Goal: Information Seeking & Learning: Learn about a topic

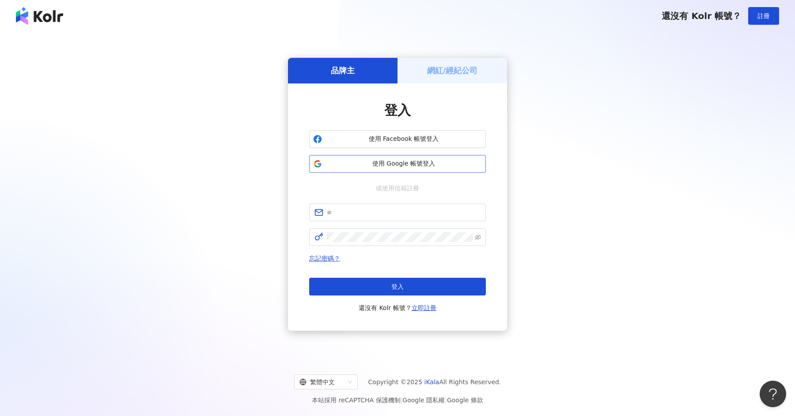
click at [407, 166] on span "使用 Google 帳號登入" at bounding box center [403, 163] width 156 height 9
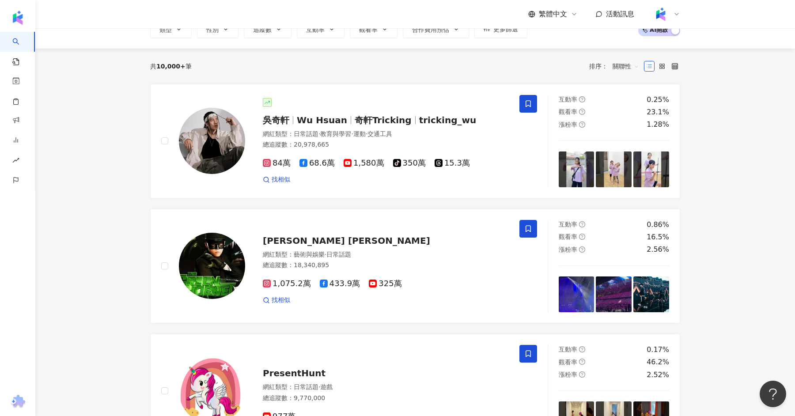
scroll to position [73, 0]
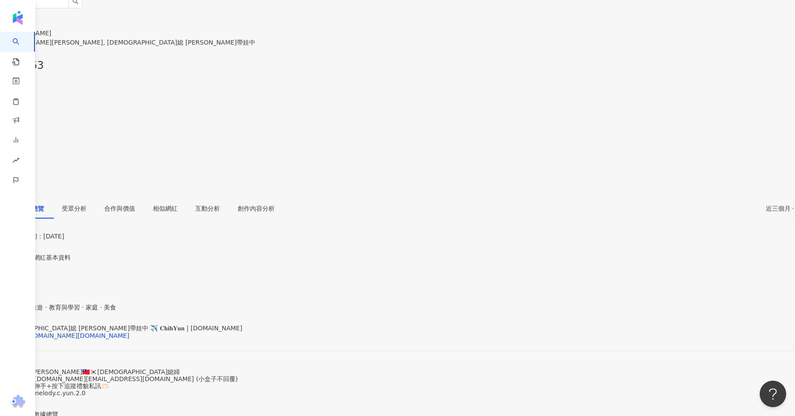
click at [260, 324] on div "韓媳 Melody帶娃中 ✈️ 𝐂𝐡𝐢𝐡𝐘𝐮𝐧 | melody.c.yun https://www.instagram.com/melody.c.yun/" at bounding box center [397, 342] width 795 height 37
click at [129, 332] on div "https://www.instagram.com/melody.c.yun/" at bounding box center [69, 335] width 121 height 7
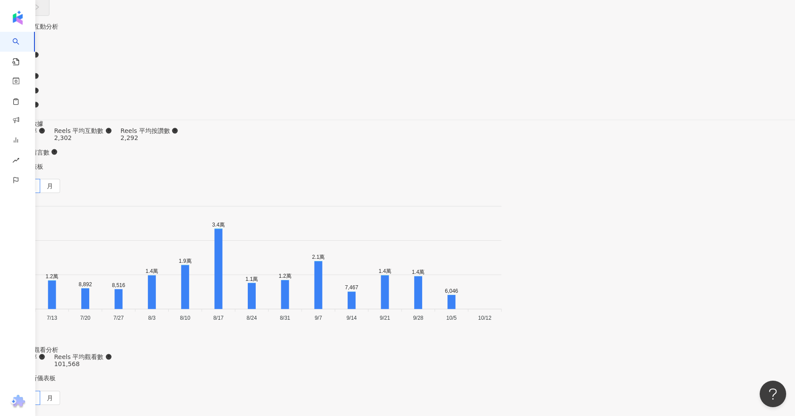
scroll to position [2680, 0]
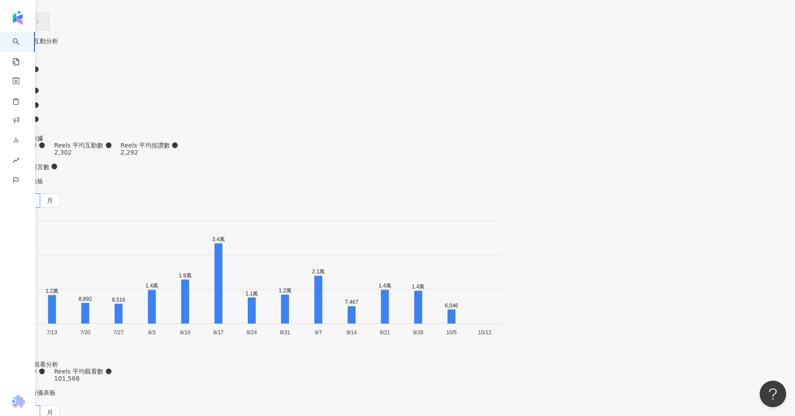
type input "*"
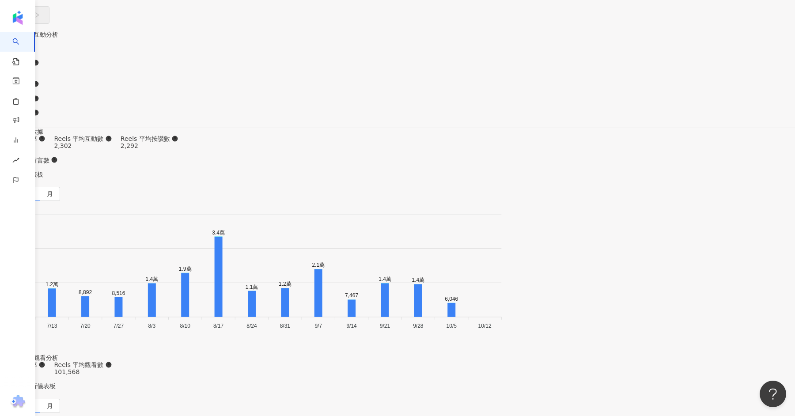
type input "*"
type input "***"
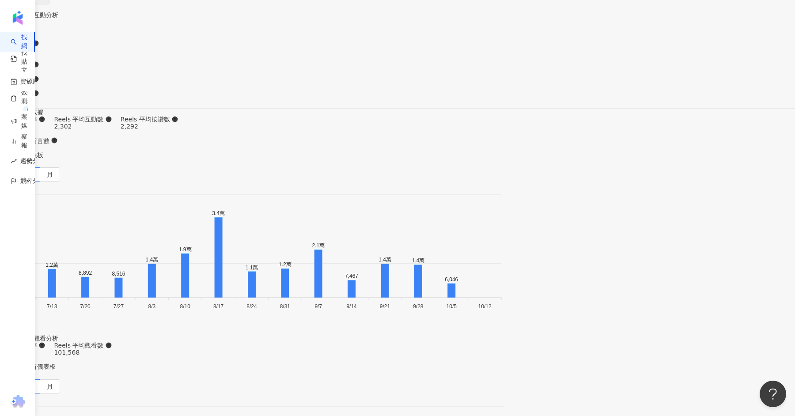
scroll to position [2605, 0]
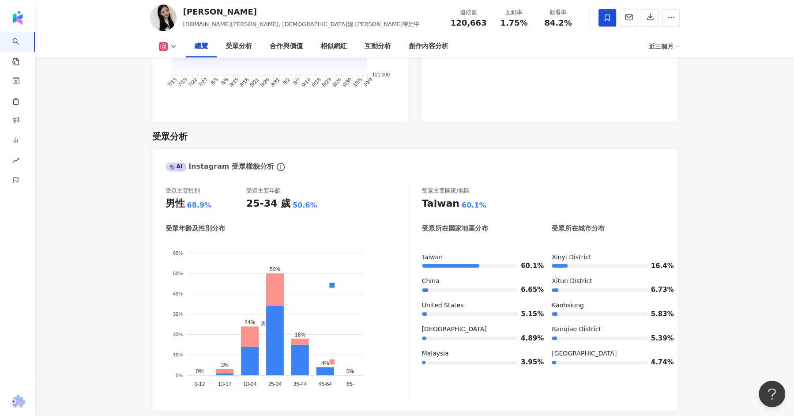
scroll to position [689, 0]
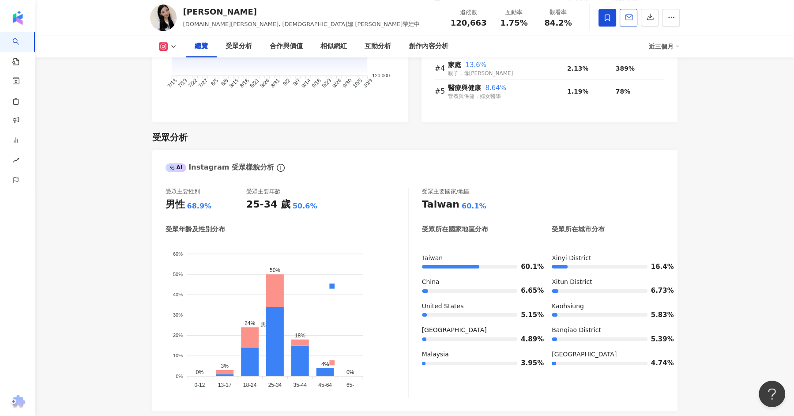
click at [631, 19] on icon "button" at bounding box center [629, 17] width 8 height 8
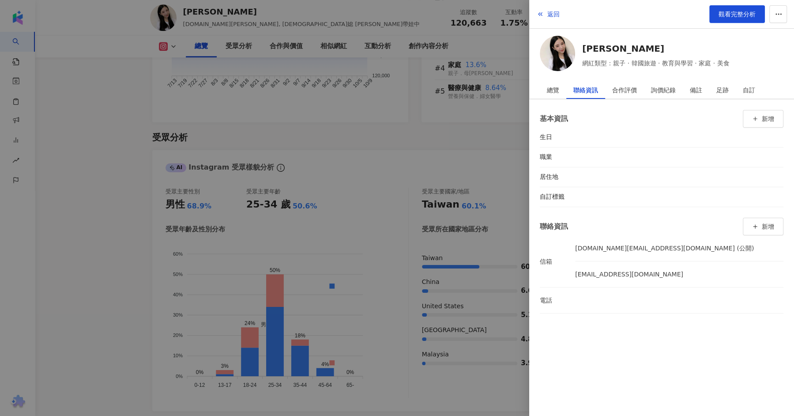
scroll to position [753, 0]
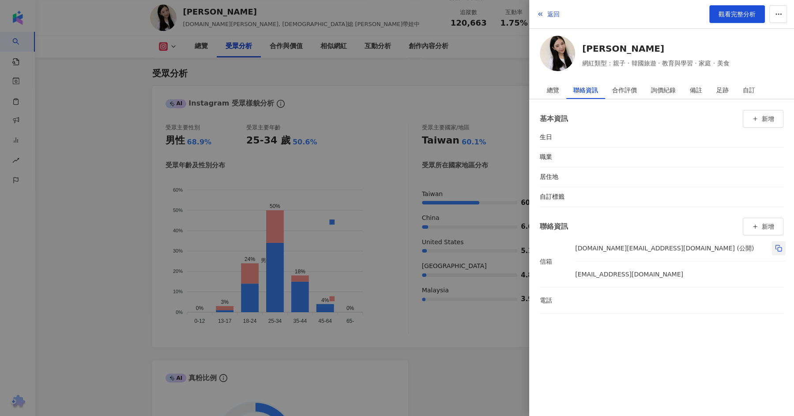
click at [775, 247] on icon "button" at bounding box center [778, 248] width 7 height 7
click at [476, 87] on div at bounding box center [397, 208] width 794 height 416
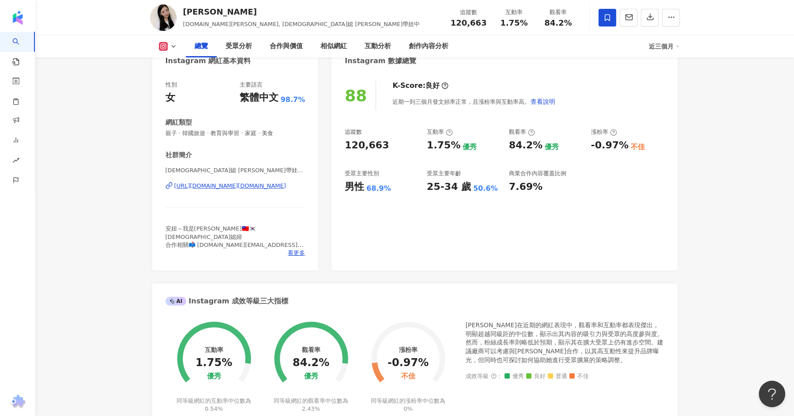
scroll to position [0, 0]
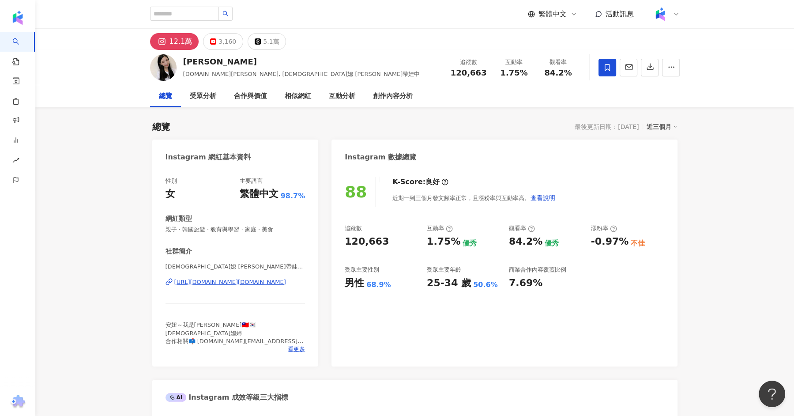
click at [222, 285] on div "[URL][DOMAIN_NAME][DOMAIN_NAME]" at bounding box center [230, 282] width 112 height 8
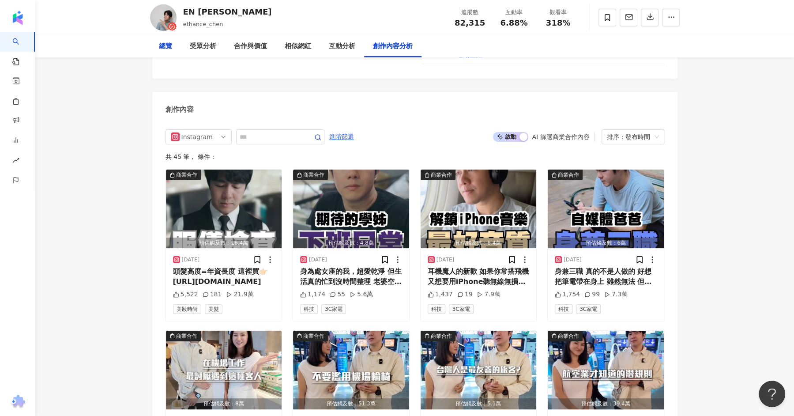
click at [168, 45] on div "總覽" at bounding box center [165, 46] width 13 height 11
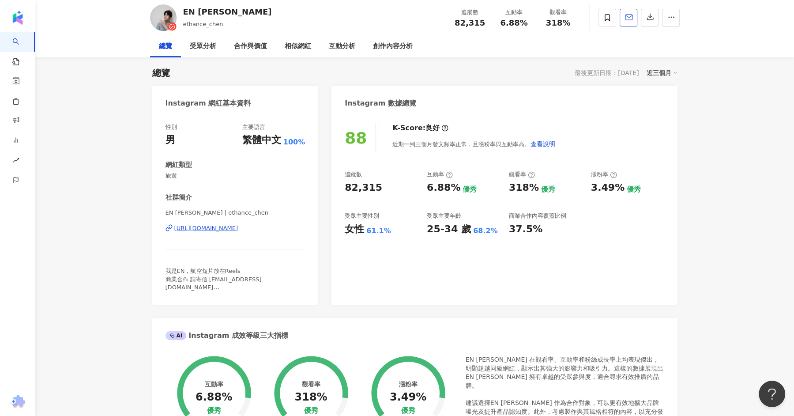
click at [626, 19] on icon "button" at bounding box center [629, 17] width 8 height 8
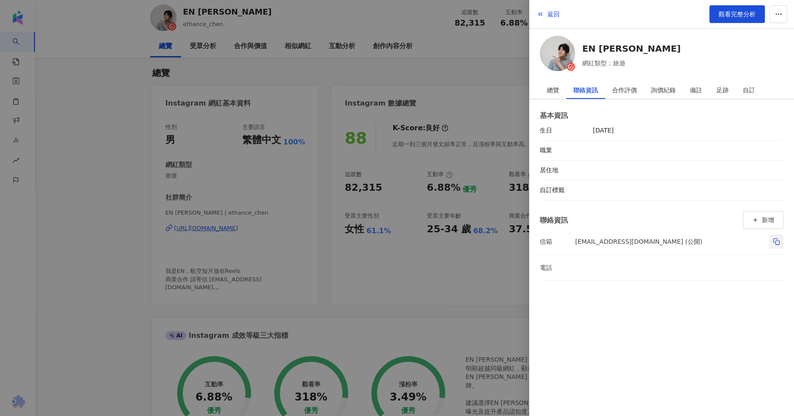
click at [776, 245] on button "button" at bounding box center [776, 241] width 14 height 14
click at [81, 299] on div at bounding box center [397, 208] width 794 height 416
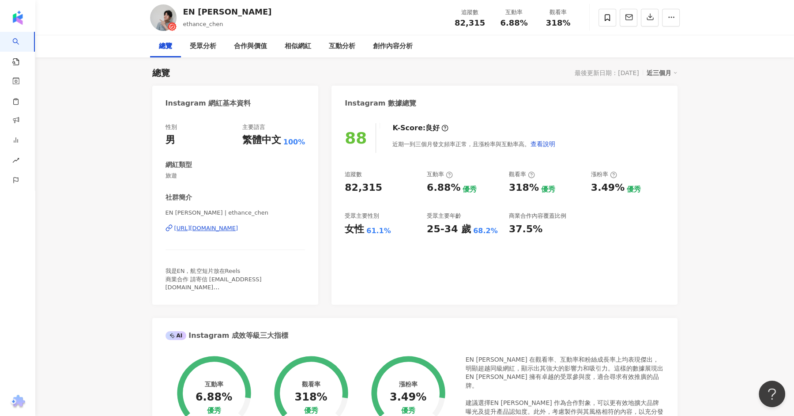
click at [213, 227] on div "https://www.instagram.com/ethance_chen/" at bounding box center [206, 228] width 64 height 8
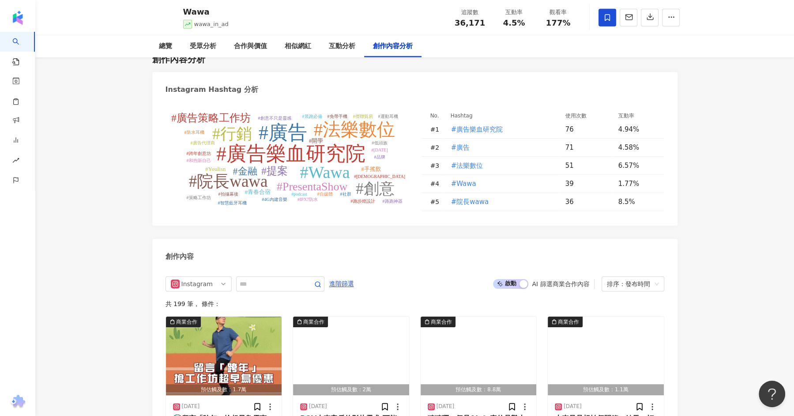
scroll to position [2647, 0]
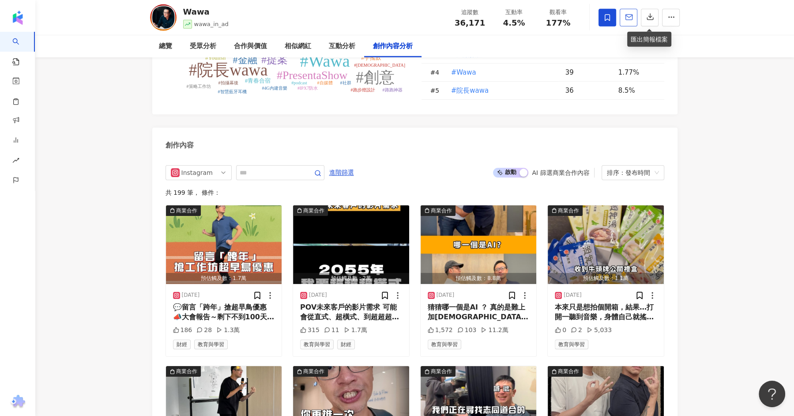
click at [629, 11] on button "button" at bounding box center [629, 18] width 18 height 18
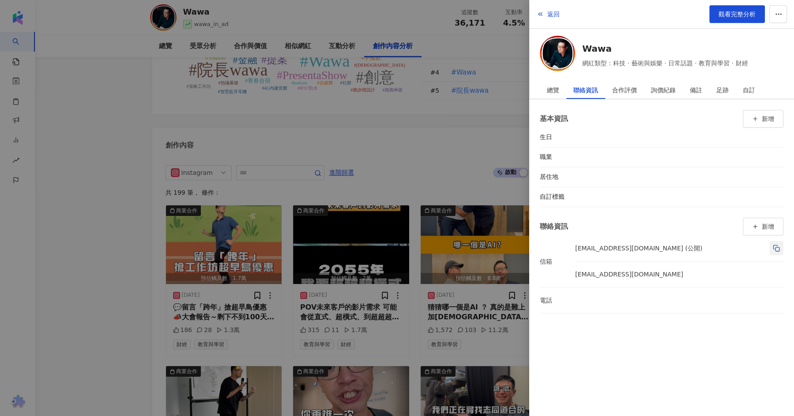
click at [778, 248] on icon "button" at bounding box center [776, 248] width 7 height 7
click at [248, 151] on div at bounding box center [397, 208] width 794 height 416
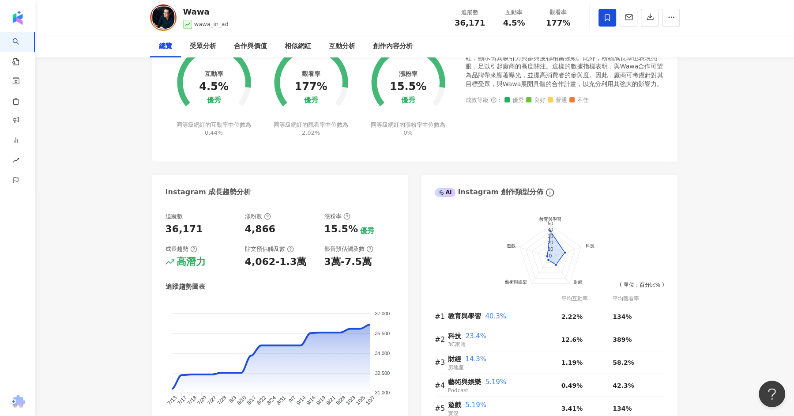
scroll to position [0, 0]
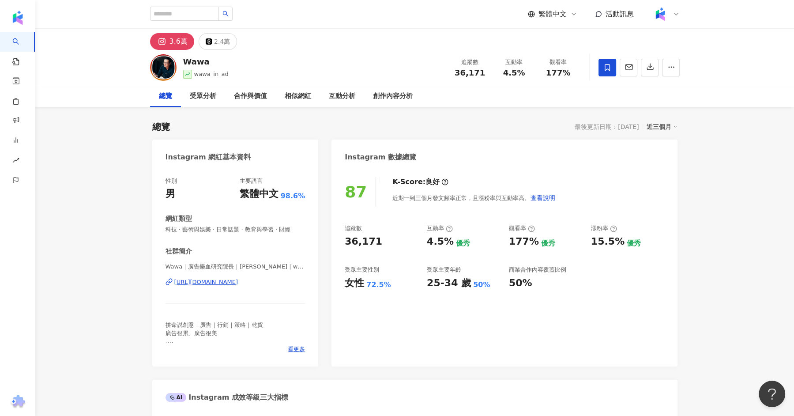
click at [238, 279] on div "https://www.instagram.com/wawa_in_ad/" at bounding box center [206, 282] width 64 height 8
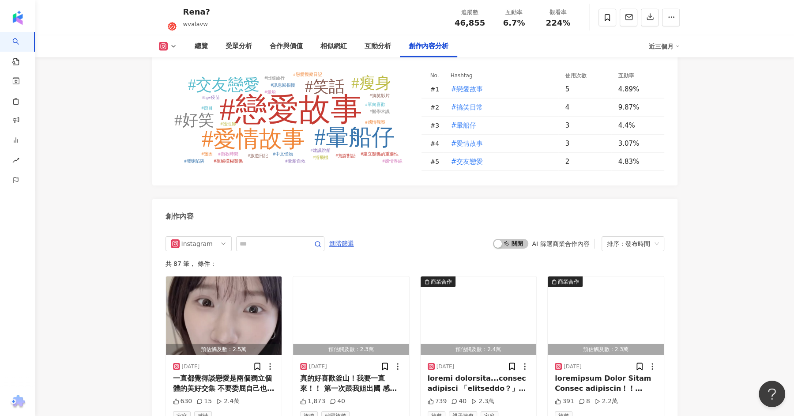
scroll to position [2513, 0]
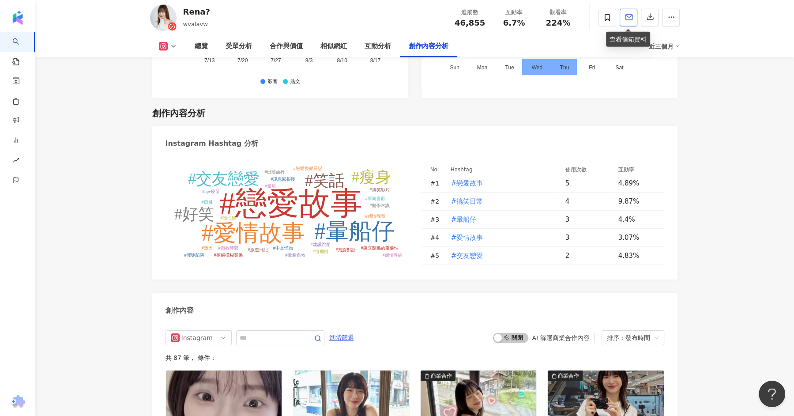
click at [628, 17] on polyline "button" at bounding box center [629, 16] width 7 height 2
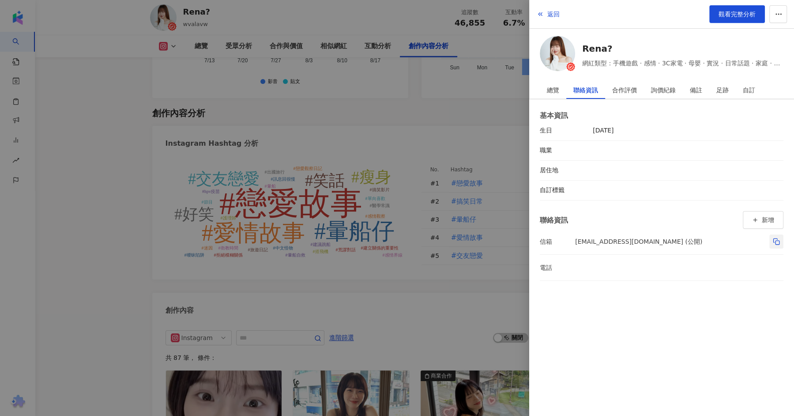
click at [775, 245] on button "button" at bounding box center [776, 241] width 14 height 14
click at [126, 255] on div at bounding box center [397, 208] width 794 height 416
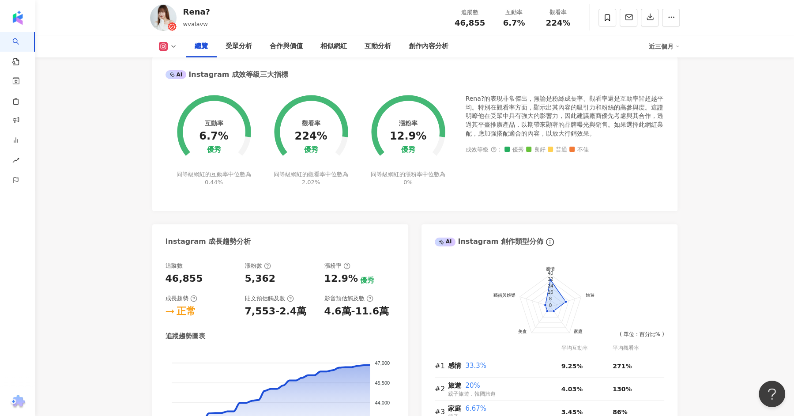
scroll to position [0, 0]
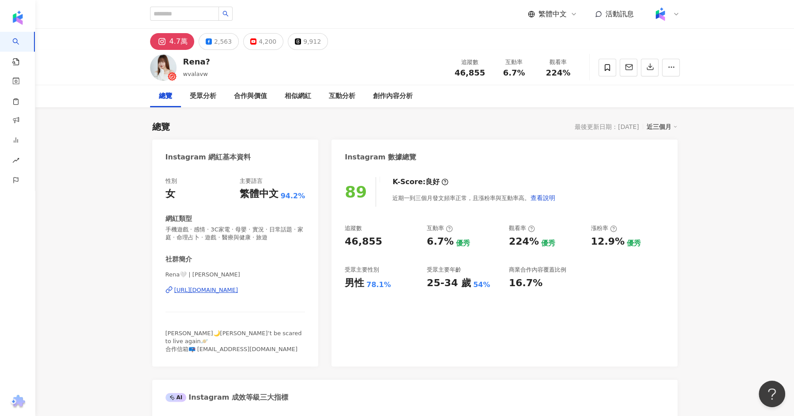
click at [221, 290] on div "https://www.instagram.com/wvalavw/" at bounding box center [206, 290] width 64 height 8
click at [185, 17] on input "search" at bounding box center [184, 14] width 69 height 14
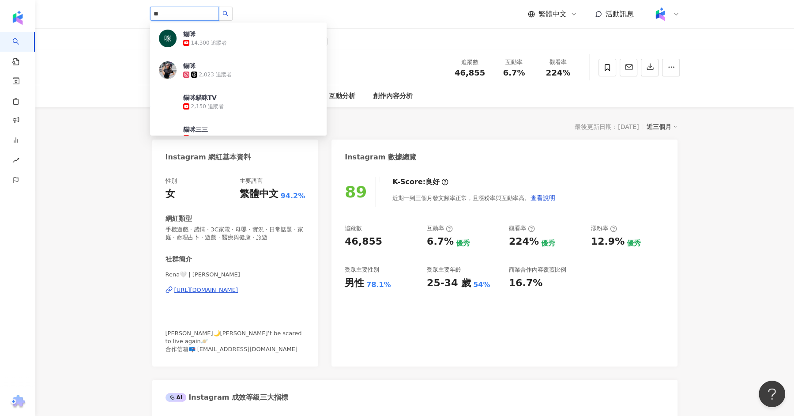
type input "*"
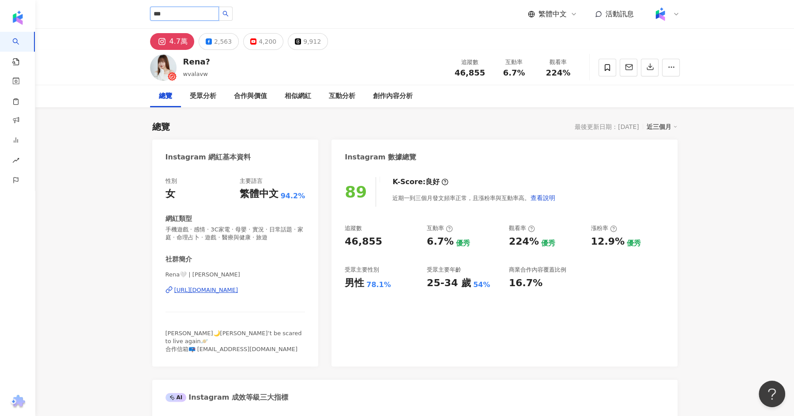
type input "***"
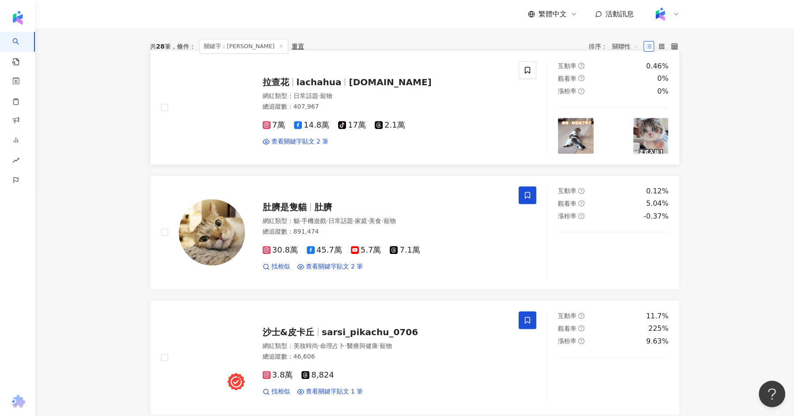
scroll to position [297, 0]
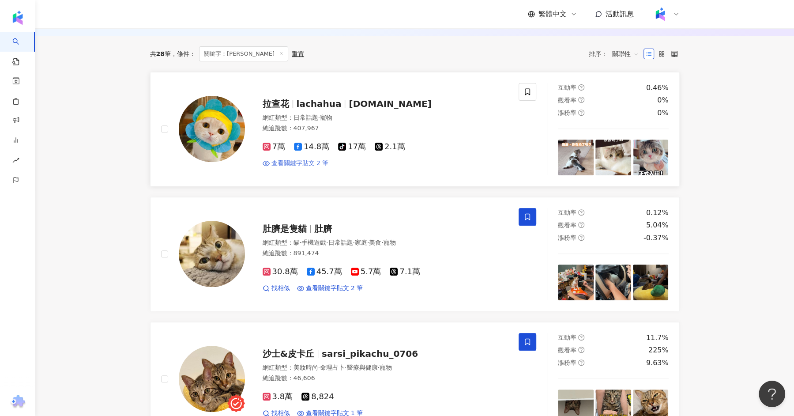
click at [317, 163] on span "查看關鍵字貼文 2 筆" at bounding box center [299, 163] width 57 height 9
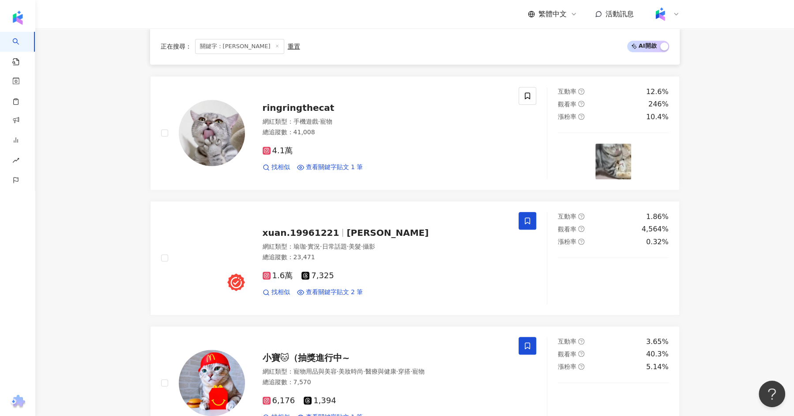
scroll to position [669, 0]
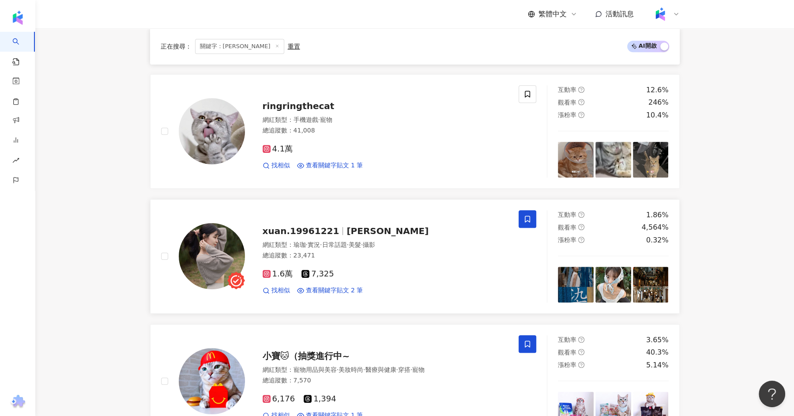
click at [310, 228] on span "xuan.19961221" at bounding box center [301, 231] width 77 height 11
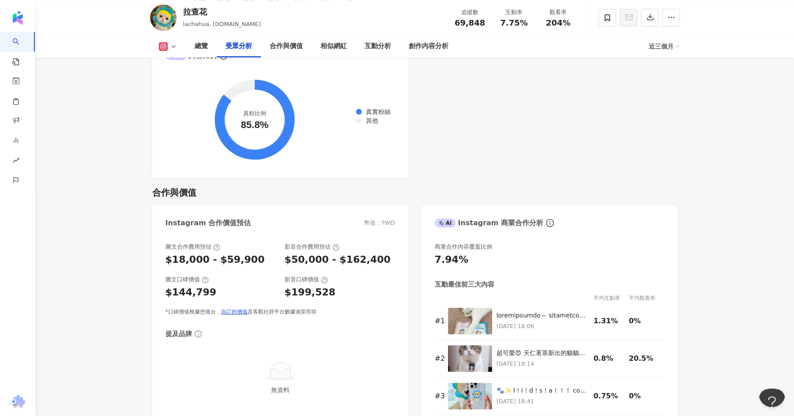
scroll to position [2675, 0]
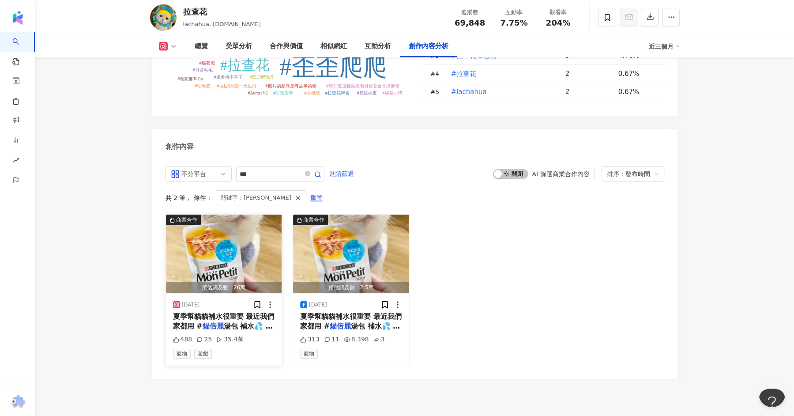
click at [241, 215] on img "button" at bounding box center [224, 254] width 116 height 79
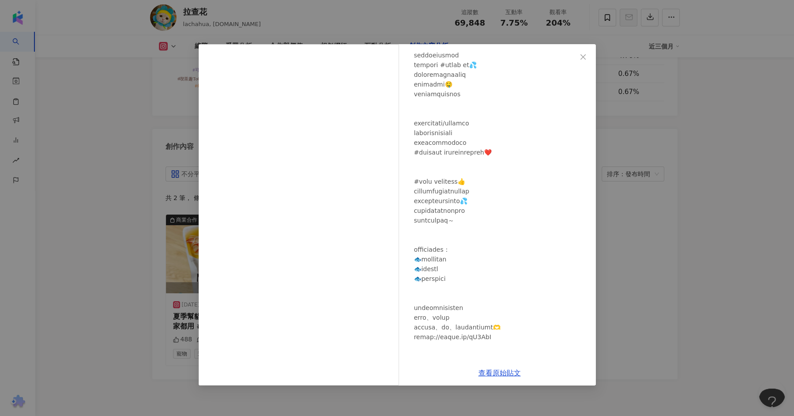
scroll to position [123, 0]
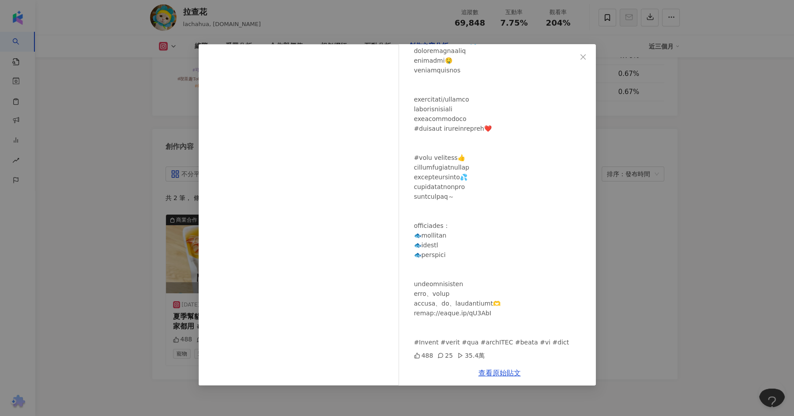
click at [775, 195] on div "拉查花 2025/6/9 488 25 35.4萬 查看原始貼文" at bounding box center [397, 208] width 794 height 416
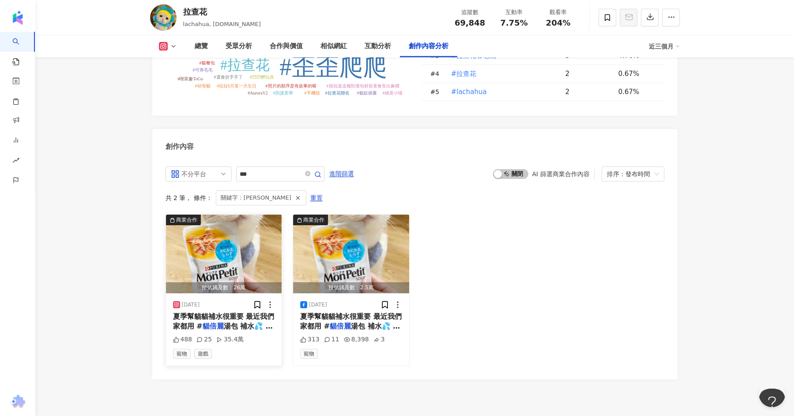
click at [213, 215] on img "button" at bounding box center [224, 254] width 116 height 79
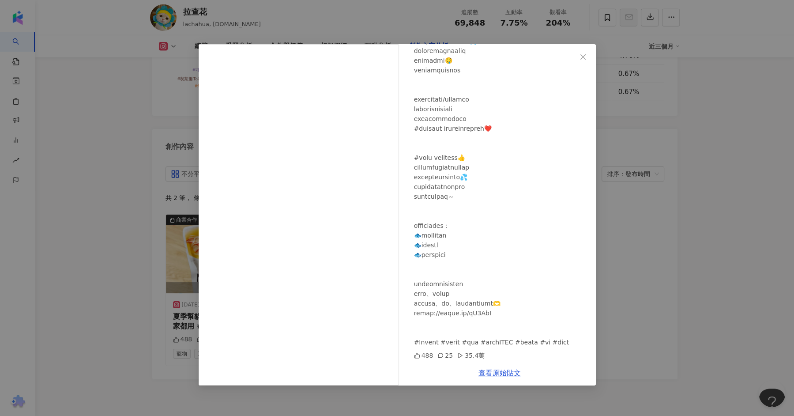
click at [633, 164] on div "拉查花 2025/6/9 488 25 35.4萬 查看原始貼文" at bounding box center [397, 208] width 794 height 416
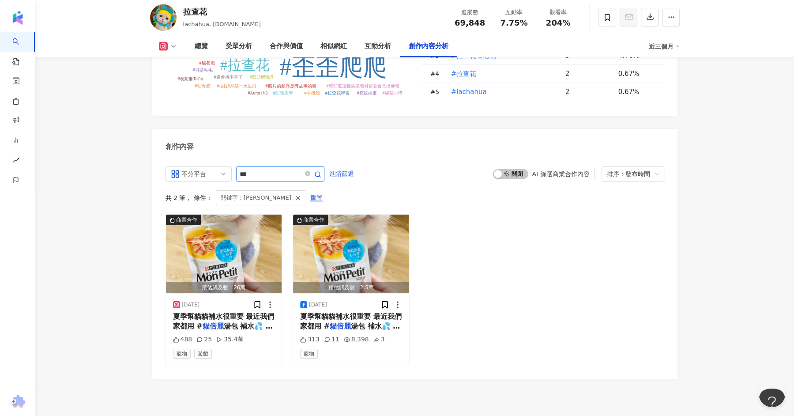
click at [270, 169] on input "***" at bounding box center [271, 174] width 62 height 11
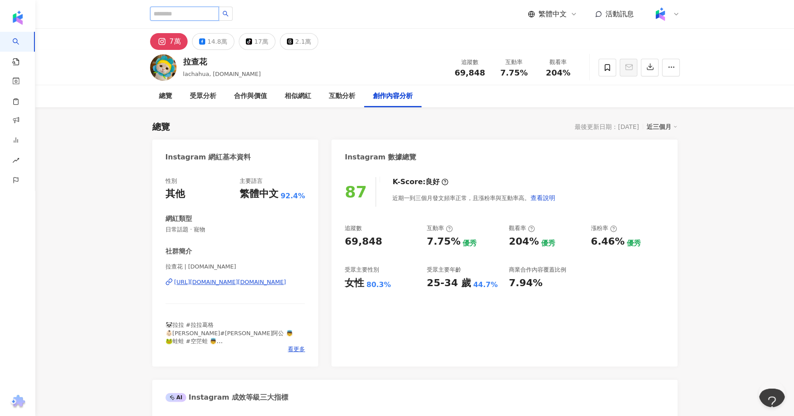
click at [162, 18] on input "search" at bounding box center [184, 14] width 69 height 14
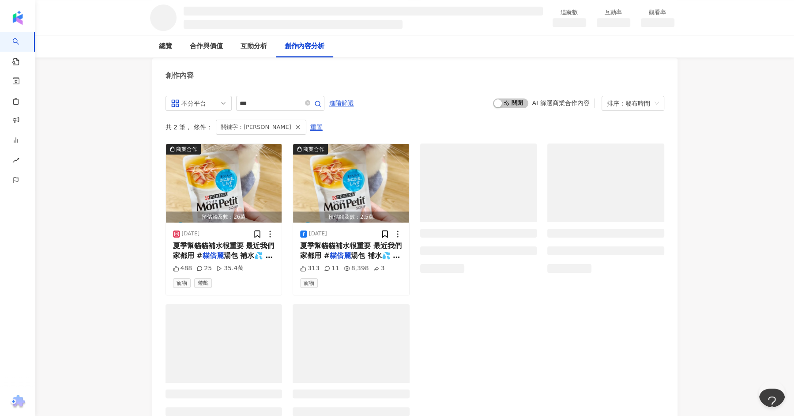
scroll to position [10, 0]
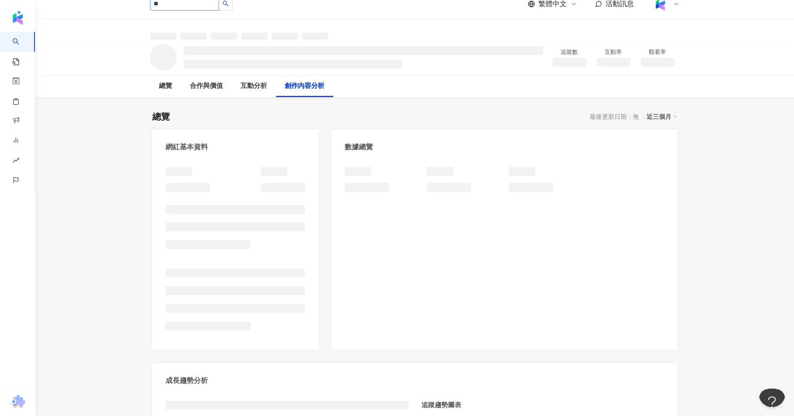
type input "**"
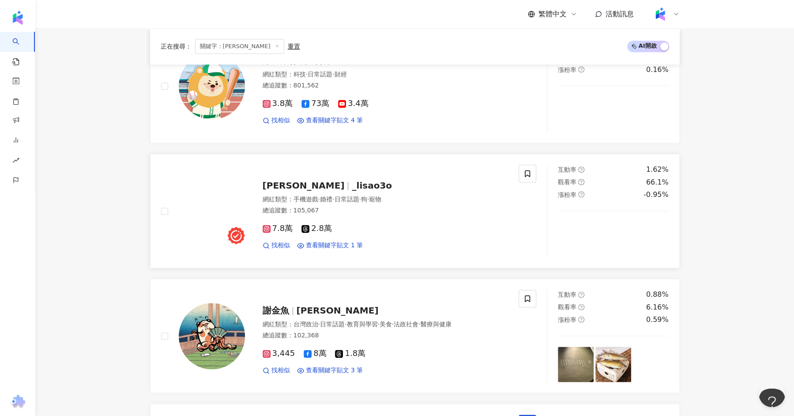
scroll to position [989, 0]
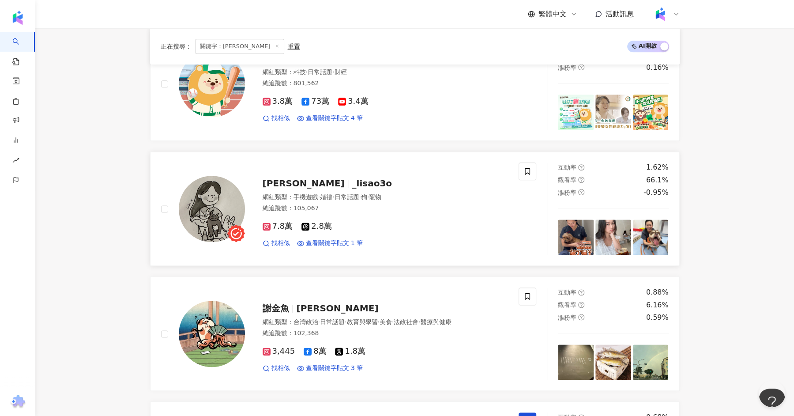
click at [328, 234] on div "7.8萬 2.8萬 找相似 查看關鍵字貼文 1 筆" at bounding box center [386, 231] width 246 height 33
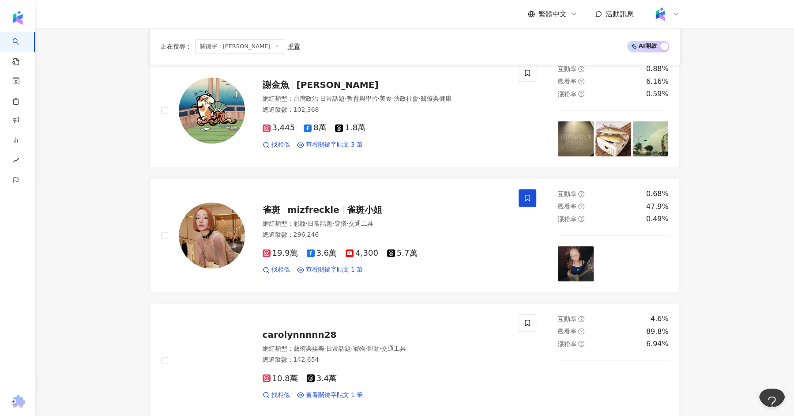
scroll to position [1214, 0]
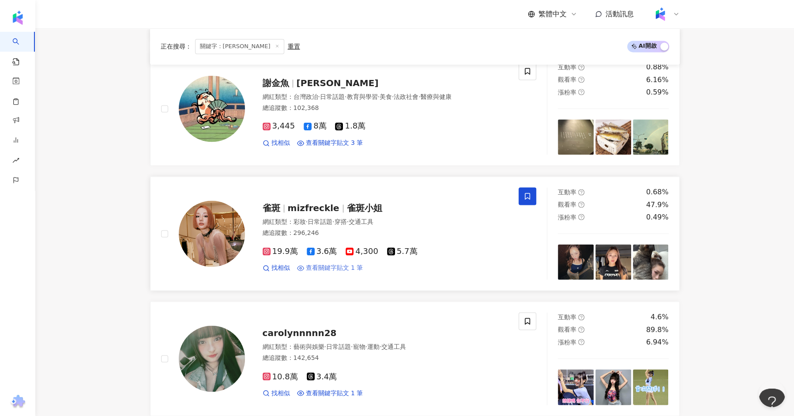
click at [326, 264] on span "查看關鍵字貼文 1 筆" at bounding box center [334, 268] width 57 height 9
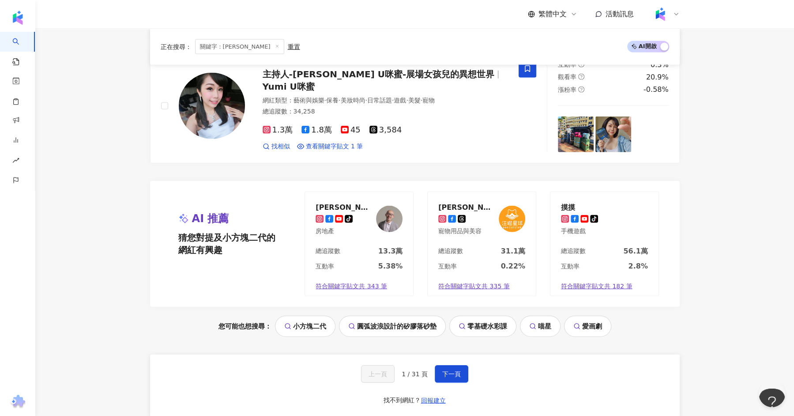
scroll to position [1718, 0]
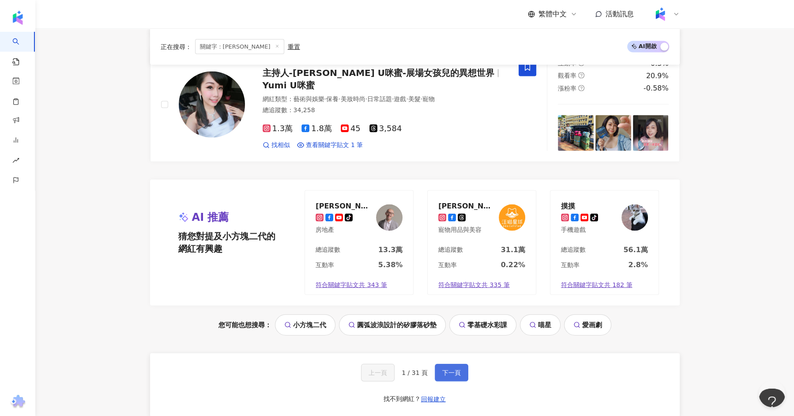
click at [446, 372] on button "下一頁" at bounding box center [452, 373] width 34 height 18
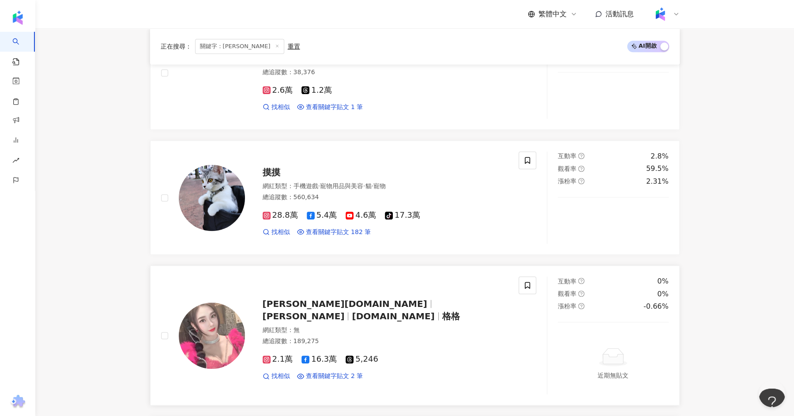
scroll to position [718, 0]
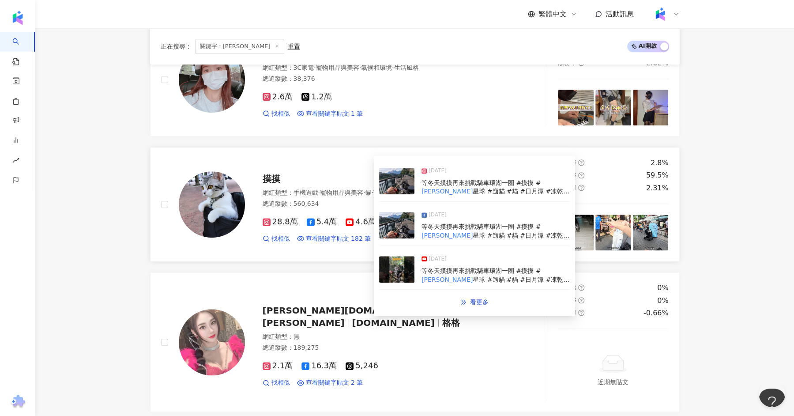
click at [327, 243] on div "摸摸 網紅類型 ： 手機遊戲 · 寵物用品與美容 · 貓 · 寵物 總追蹤數 ： 560,634 28.8萬 5.4萬 4.6萬 tiktok-icon 17…" at bounding box center [340, 204] width 358 height 92
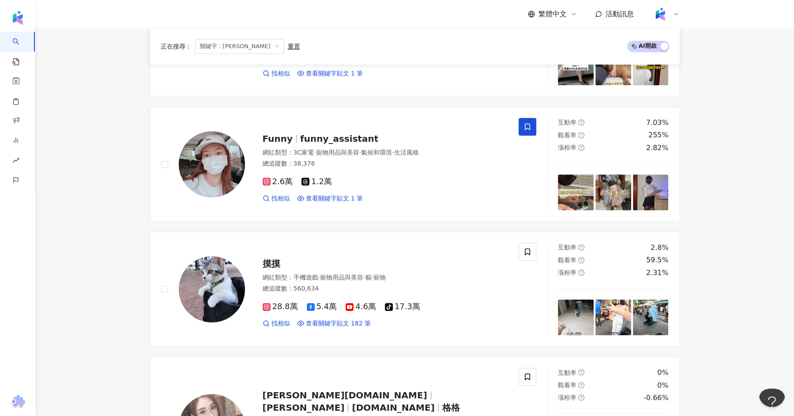
scroll to position [631, 0]
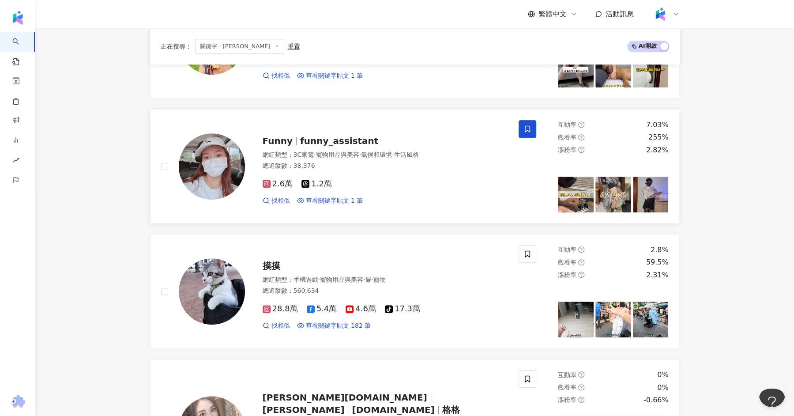
click at [301, 141] on span "funny_assistant" at bounding box center [339, 141] width 78 height 11
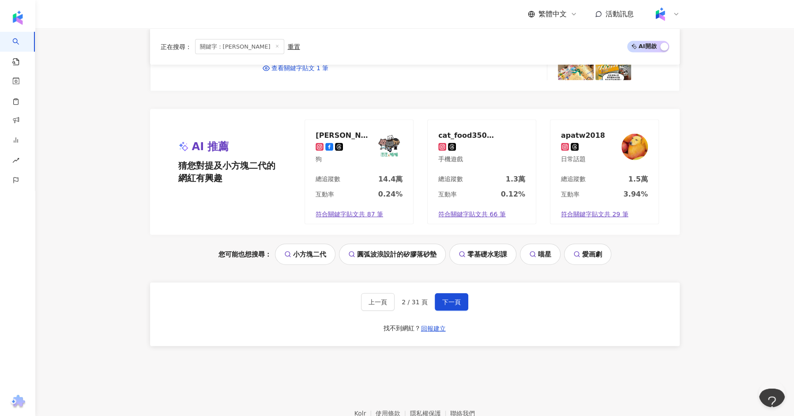
scroll to position [1832, 0]
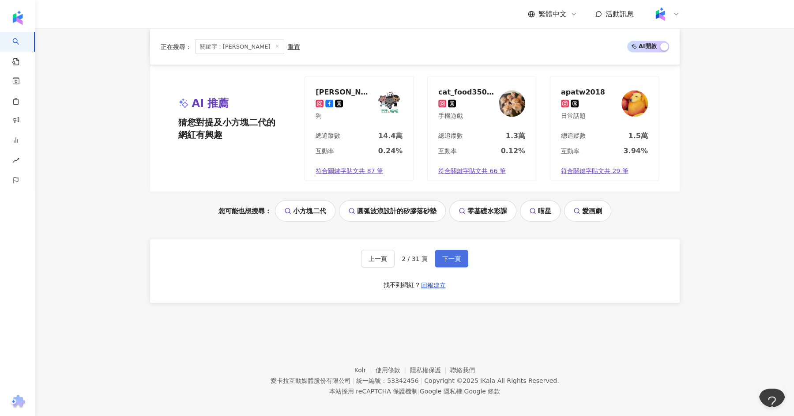
click at [445, 256] on button "下一頁" at bounding box center [452, 259] width 34 height 18
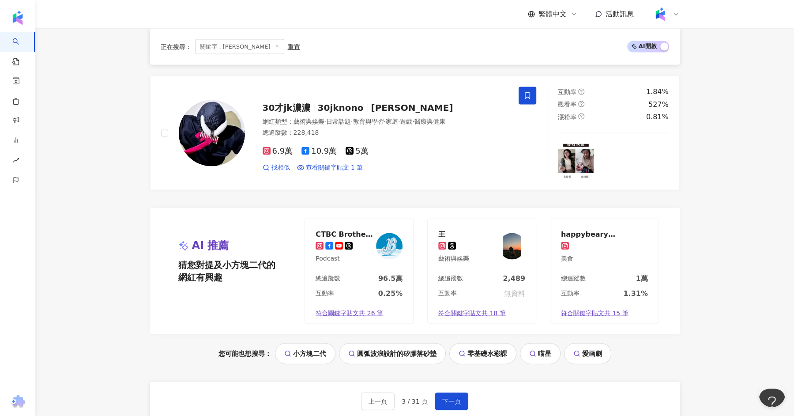
scroll to position [1665, 0]
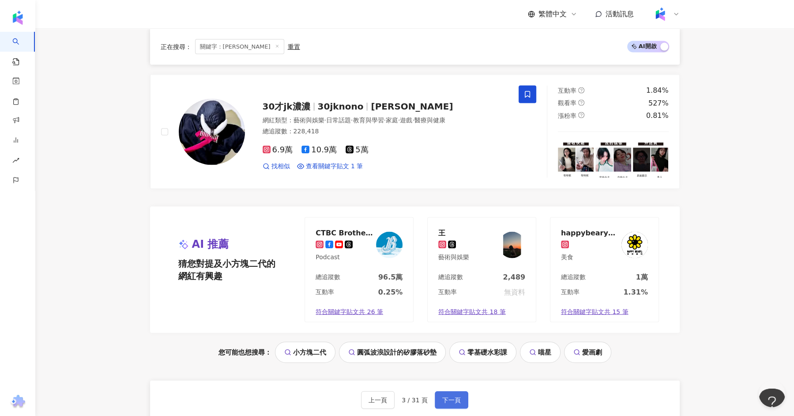
click at [454, 396] on span "下一頁" at bounding box center [451, 399] width 19 height 7
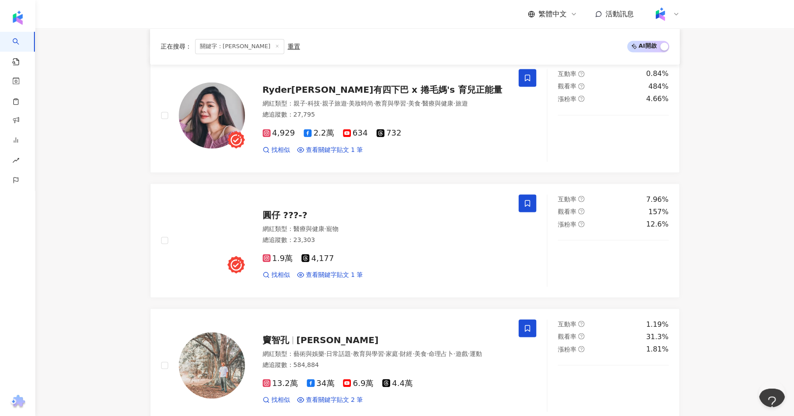
scroll to position [1393, 0]
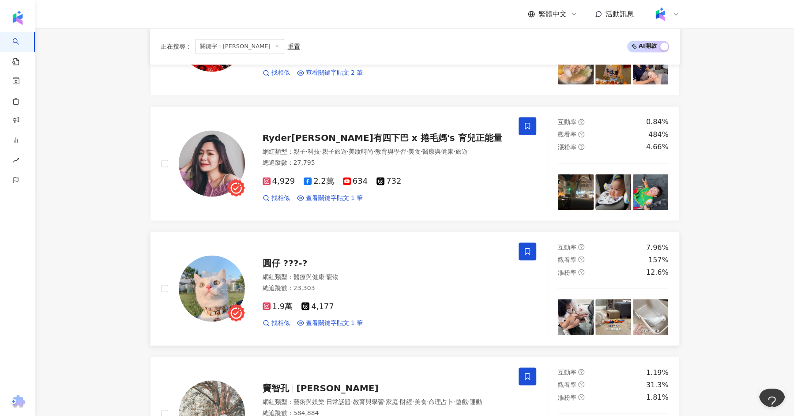
click at [288, 257] on span "圓仔 ???-?" at bounding box center [285, 262] width 45 height 11
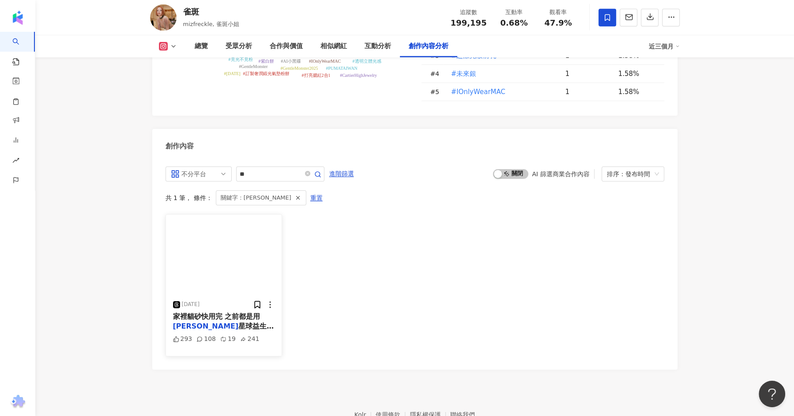
scroll to position [2715, 0]
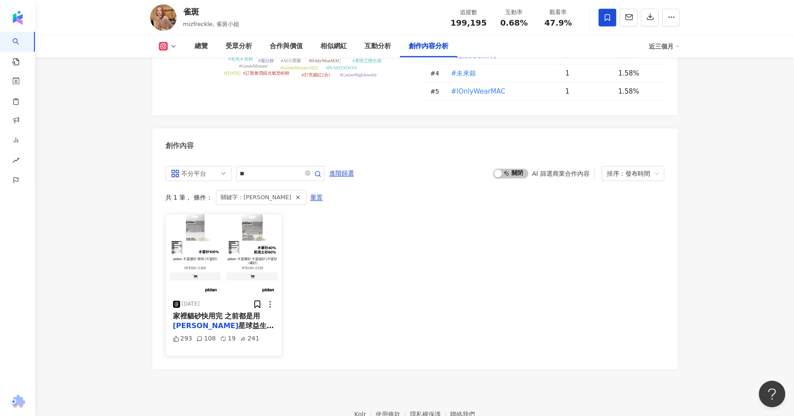
click at [248, 311] on div "家裡貓砂快用完 之前都是用 [PERSON_NAME] 星球益生菌的豆腐砂 蠻好用但還是會黏底 有人推 木薯砂嗎？ 是真的都不會黏底嗎？" at bounding box center [224, 321] width 102 height 20
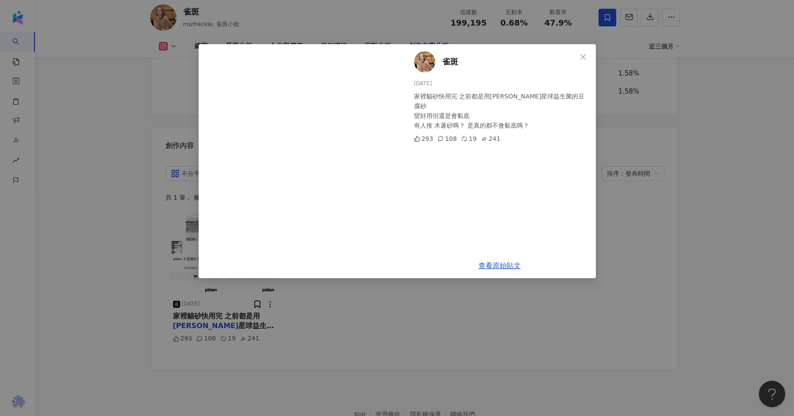
click at [112, 238] on div "雀斑 [DATE] 家裡貓砂快用完 之前都是用[PERSON_NAME]星球益生菌的豆腐砂 蠻好用但還是會黏底 有人推 木薯砂嗎？ 是真的都不會黏底嗎？ 29…" at bounding box center [397, 208] width 794 height 416
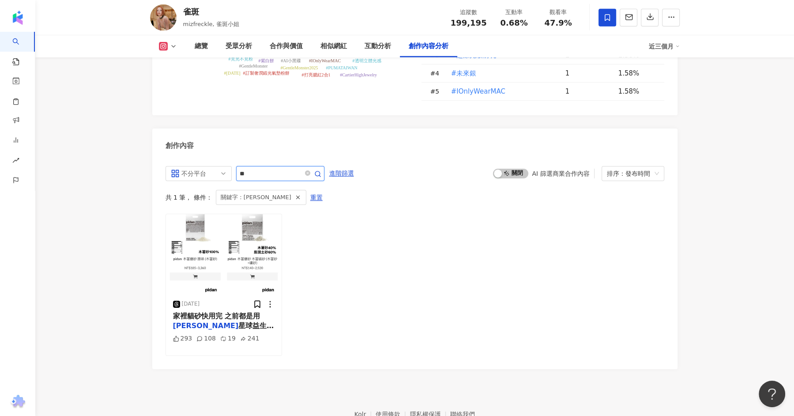
click at [268, 168] on input "**" at bounding box center [271, 173] width 62 height 11
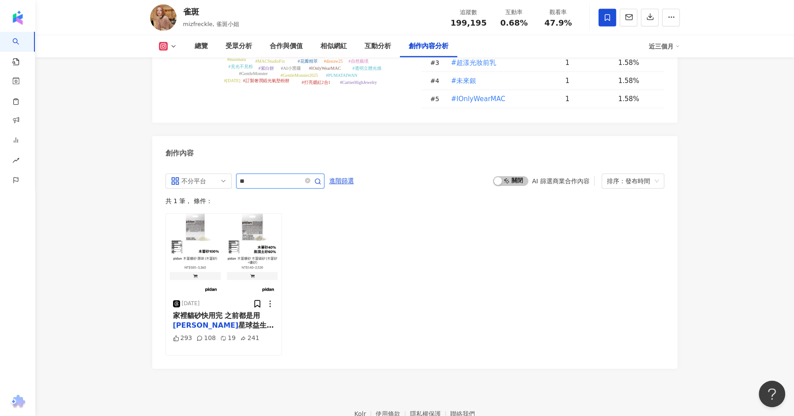
scroll to position [2715, 0]
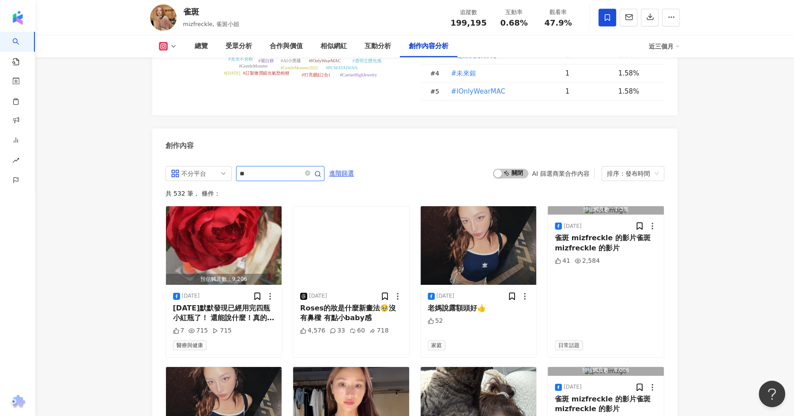
type input "*"
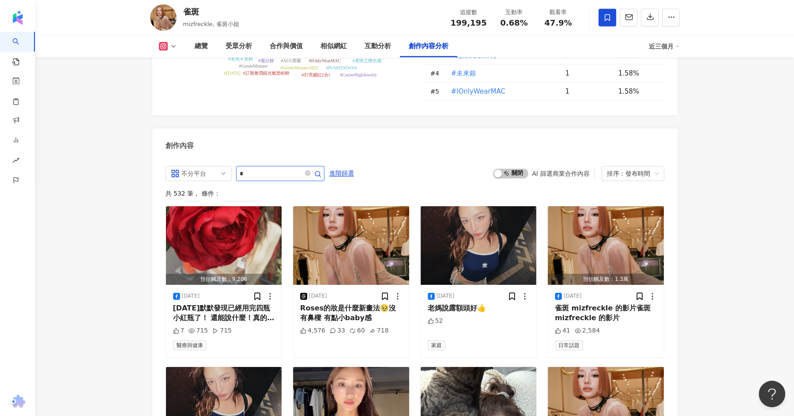
type input "*"
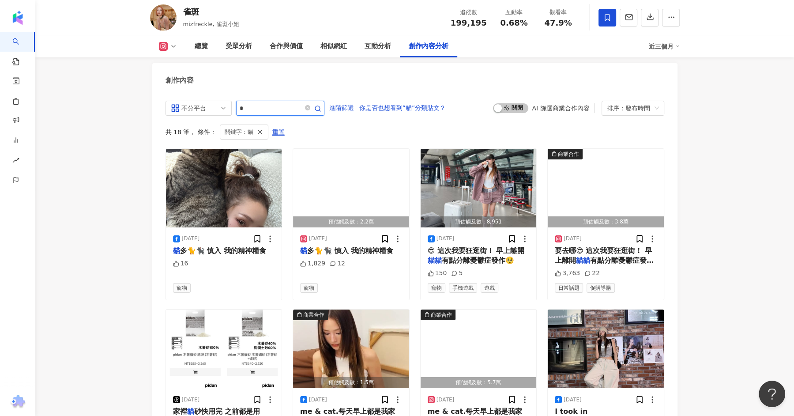
scroll to position [2788, 0]
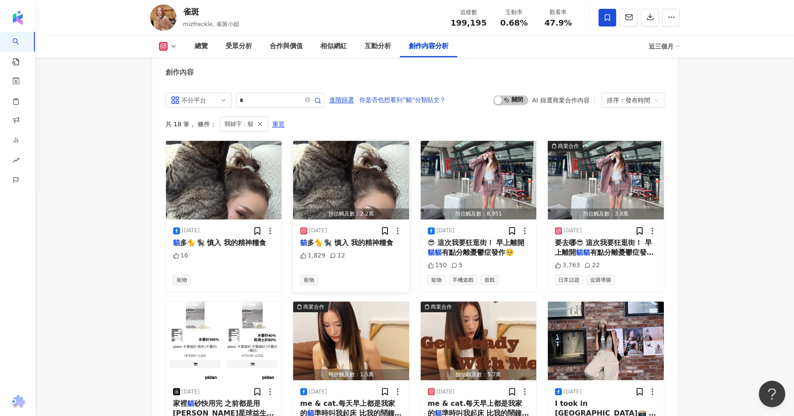
click at [343, 238] on span "多🐈🐈‍⬛ 慎入 我的精神糧食" at bounding box center [350, 242] width 86 height 8
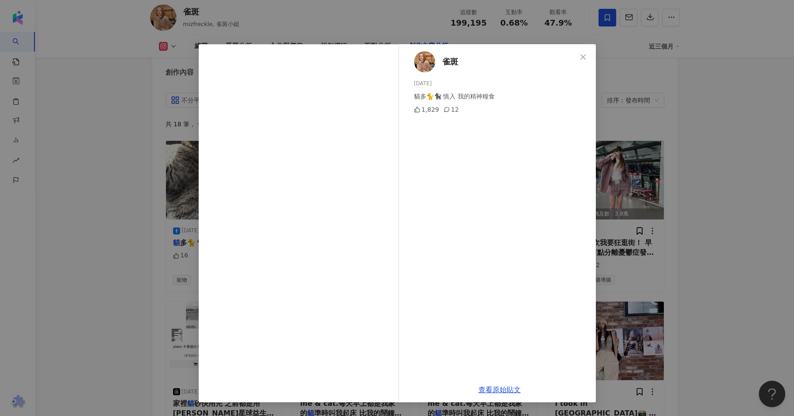
click at [718, 133] on div "雀斑 2025/9/20 貓多🐈🐈‍⬛ 慎入 我的精神糧食 1,829 12 查看原始貼文" at bounding box center [397, 208] width 794 height 416
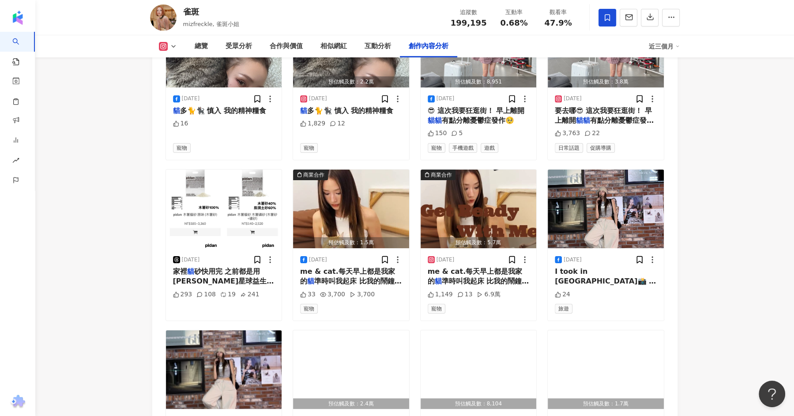
scroll to position [2825, 0]
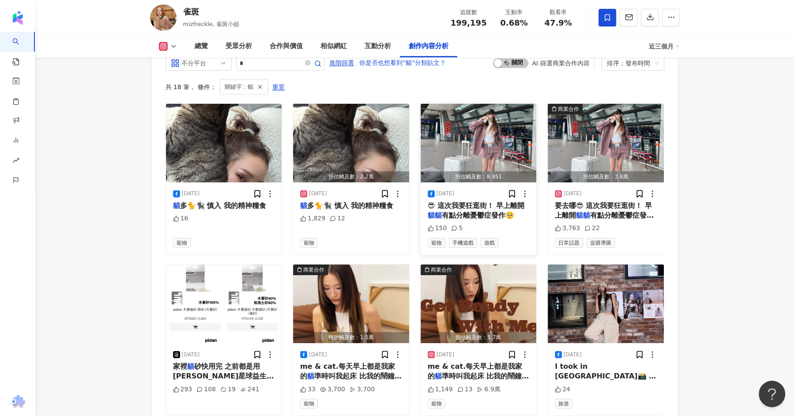
click at [492, 104] on img "button" at bounding box center [479, 143] width 116 height 79
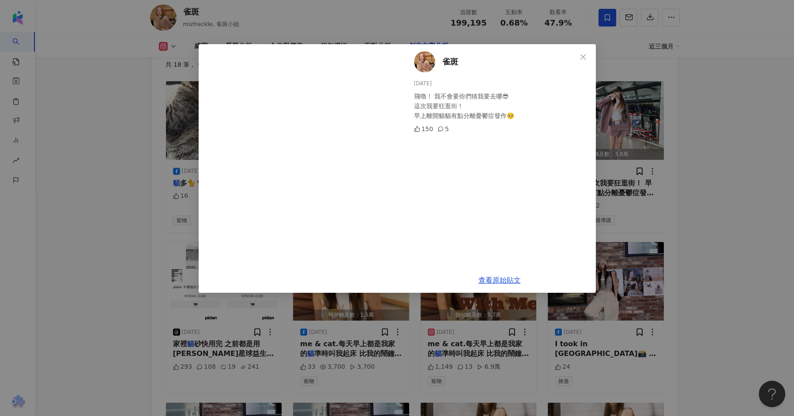
scroll to position [2848, 0]
click at [790, 106] on div "雀斑 2025/8/4 飛嚕！ 我不會要你們猜我要去哪😎 這次我要狂逛街！ 早上離開貓貓有點分離憂鬱症發作🥺 150 5 查看原始貼文" at bounding box center [397, 208] width 794 height 416
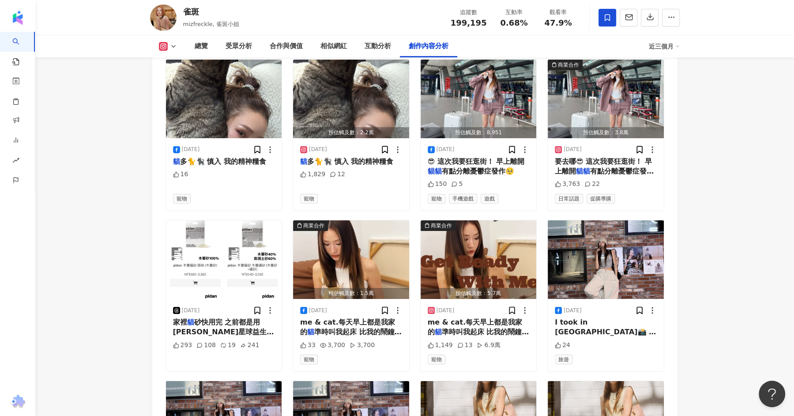
scroll to position [2879, 0]
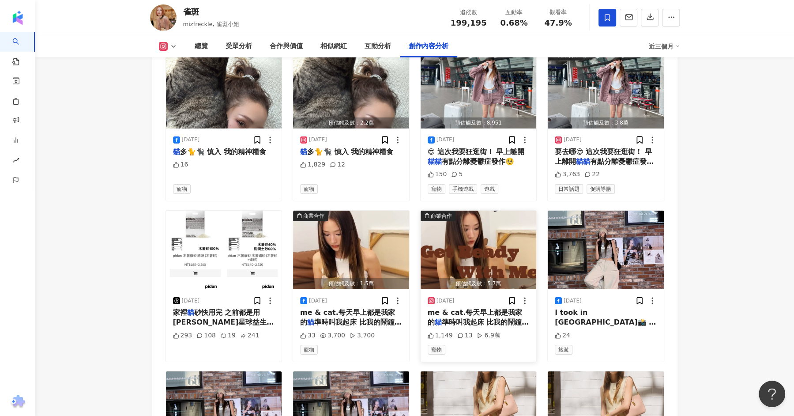
click at [482, 278] on div "預估觸及數：5.7萬" at bounding box center [479, 283] width 116 height 11
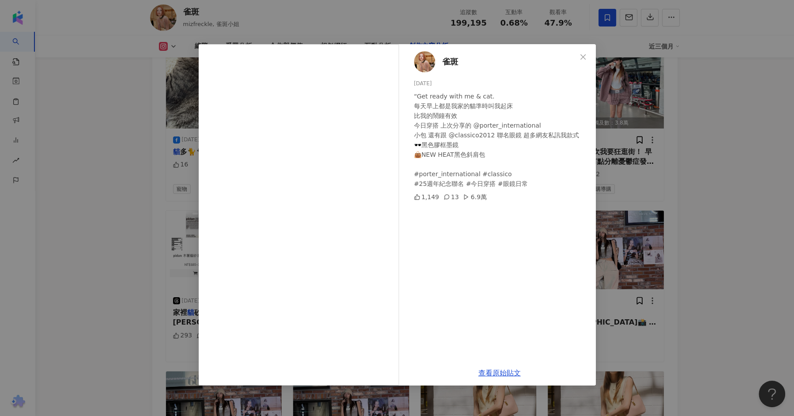
click at [701, 143] on div "雀斑 2025/4/30 “Get ready with me & cat.​ 每天早上都是我家的貓準時叫我起床 ​ 比我的鬧鐘有效​ 今日穿搭 上次分享的 …" at bounding box center [397, 208] width 794 height 416
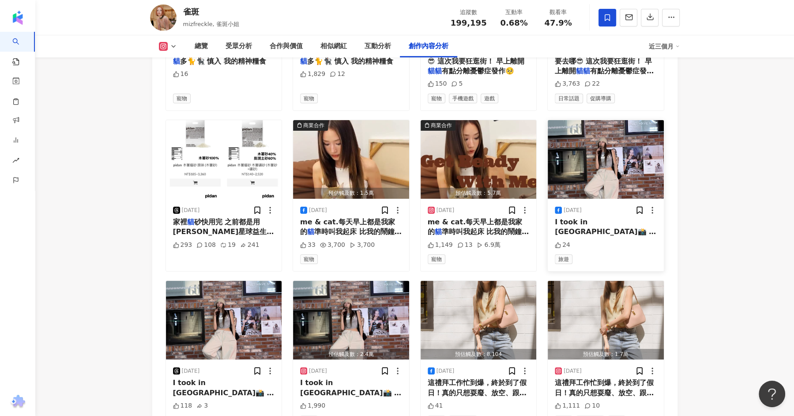
scroll to position [3073, 0]
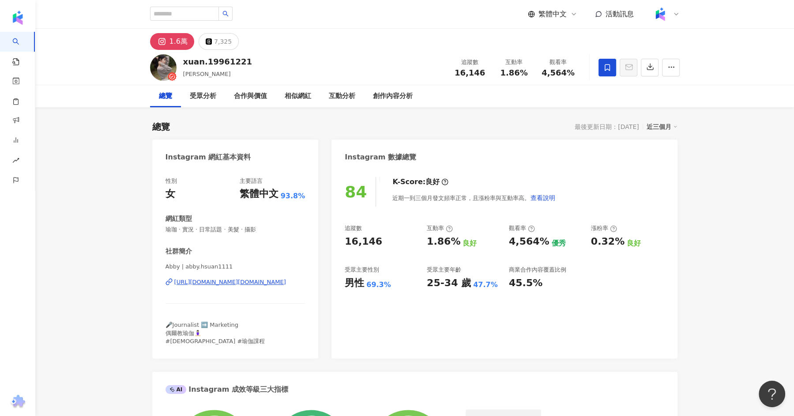
click at [211, 284] on div "[URL][DOMAIN_NAME][DOMAIN_NAME]" at bounding box center [230, 282] width 112 height 8
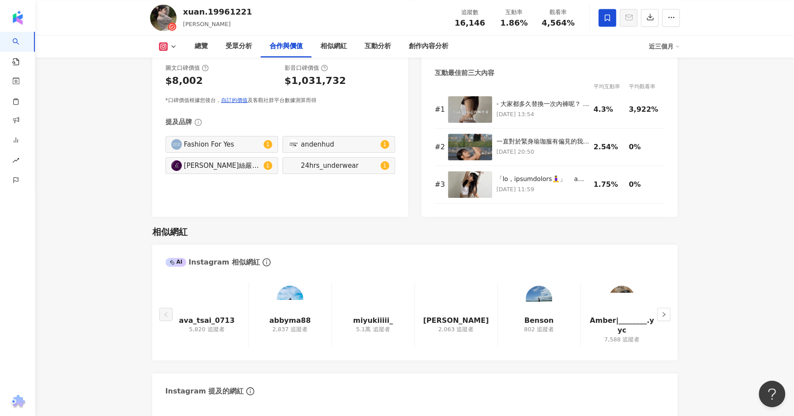
scroll to position [1325, 0]
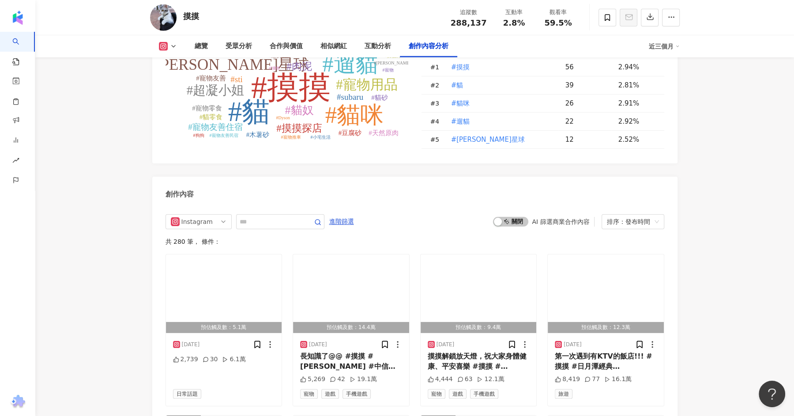
scroll to position [2563, 0]
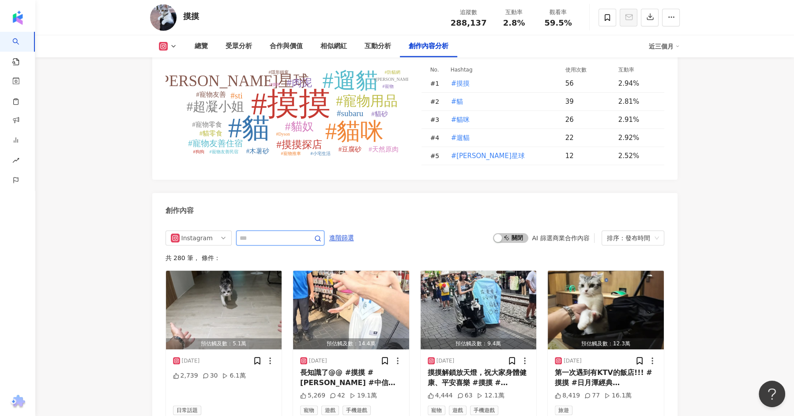
click at [263, 233] on input "text" at bounding box center [271, 238] width 62 height 11
type input "***"
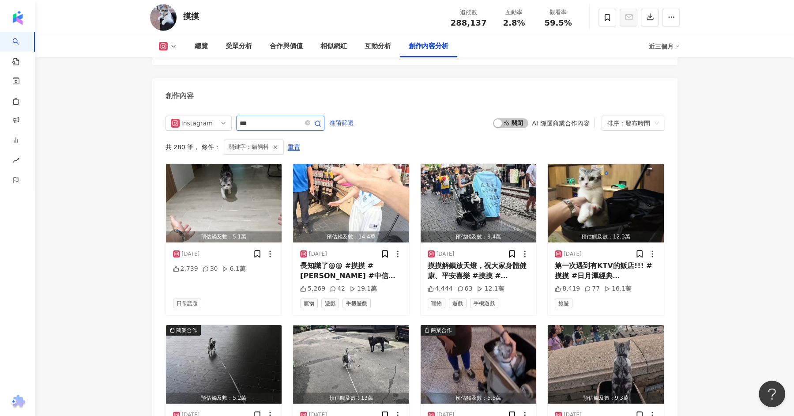
scroll to position [2667, 0]
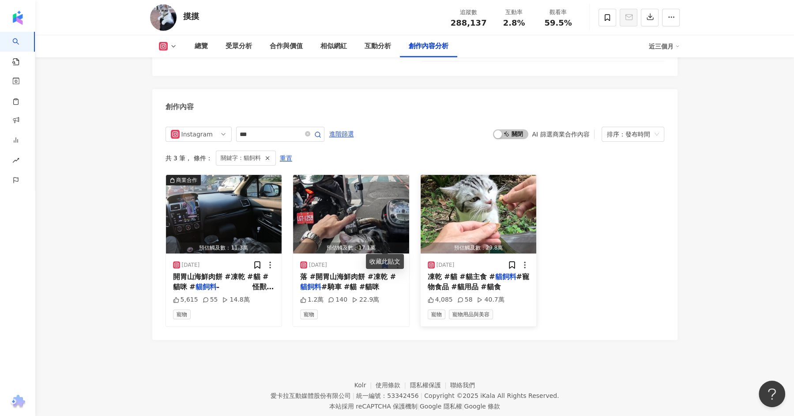
click at [488, 188] on img "button" at bounding box center [479, 214] width 116 height 79
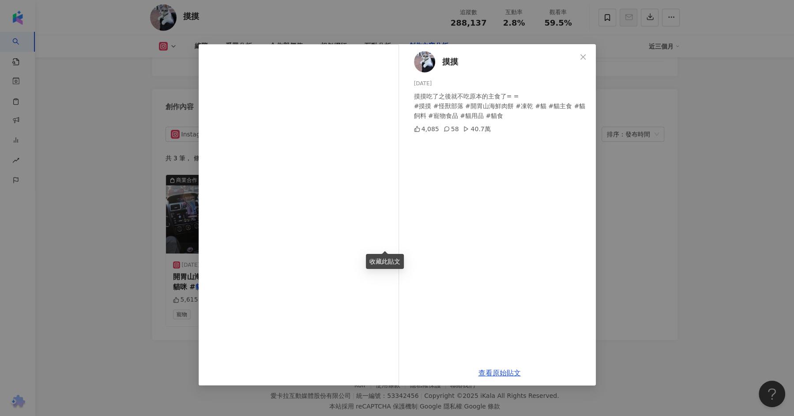
click at [657, 211] on div "摸摸 2025/5/1 摸摸吃了之後就不吃原本的主食了= = #摸摸 #怪獸部落 #開胃山海鮮肉餅 #凍乾 #貓 #貓主食 #貓飼料 #寵物食品 #貓用品 #…" at bounding box center [397, 208] width 794 height 416
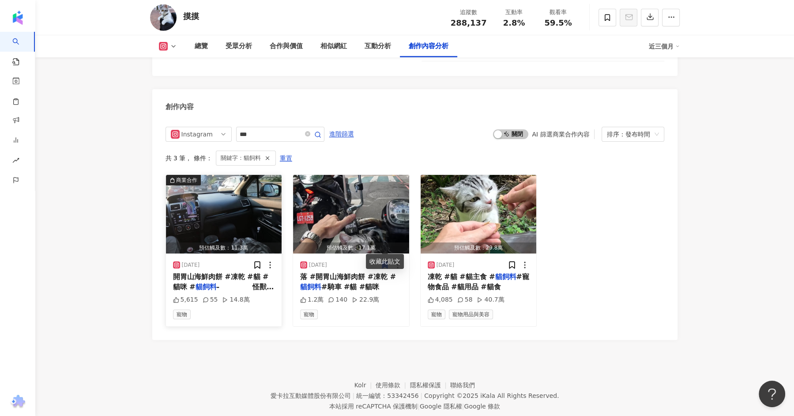
click at [216, 186] on img "button" at bounding box center [224, 214] width 116 height 79
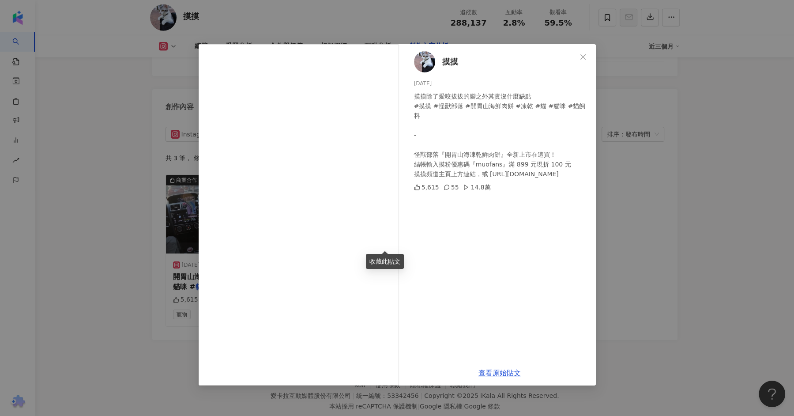
click at [659, 192] on div "摸摸 2025/5/28 摸摸除了愛咬拔拔的腳之外其實沒什麼缺點 #摸摸 #怪獸部落 #開胃山海鮮肉餅 #凍乾 #貓 #貓咪 #貓飼料 - 怪獸部落『開胃山海…" at bounding box center [397, 208] width 794 height 416
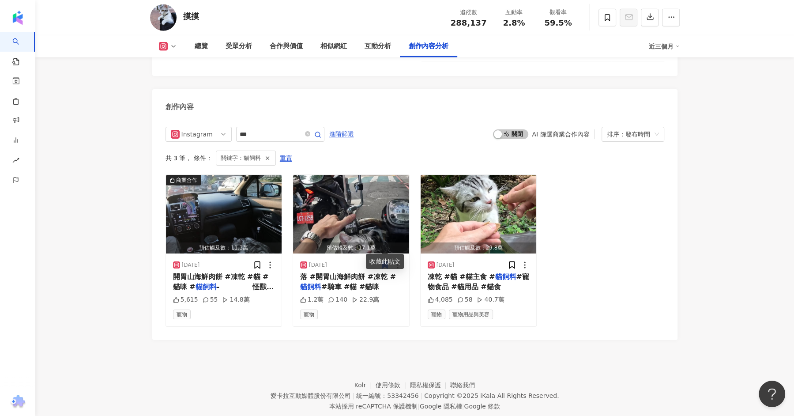
scroll to position [2583, 0]
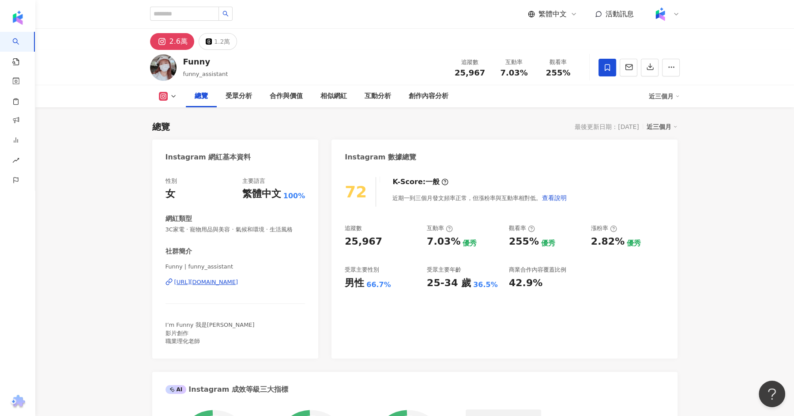
click at [206, 277] on div "Funny | funny_assistant [URL][DOMAIN_NAME]" at bounding box center [236, 289] width 140 height 52
click at [206, 282] on div "[URL][DOMAIN_NAME]" at bounding box center [206, 282] width 64 height 8
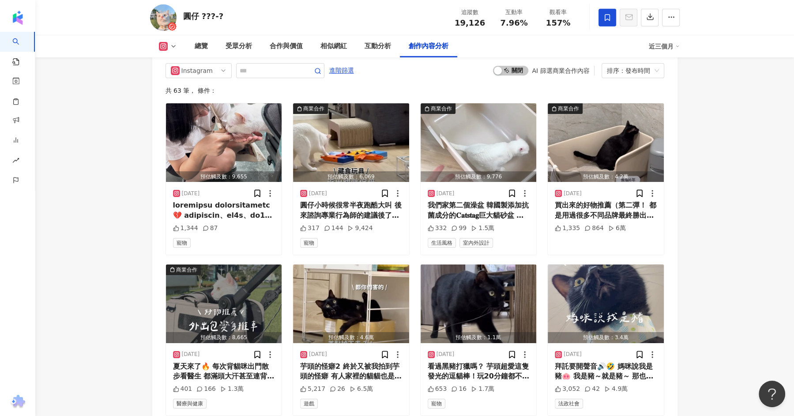
scroll to position [2735, 0]
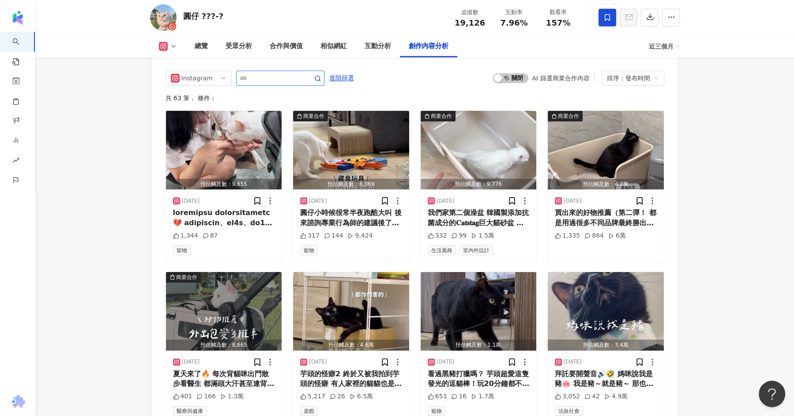
click at [249, 73] on input "text" at bounding box center [271, 78] width 62 height 11
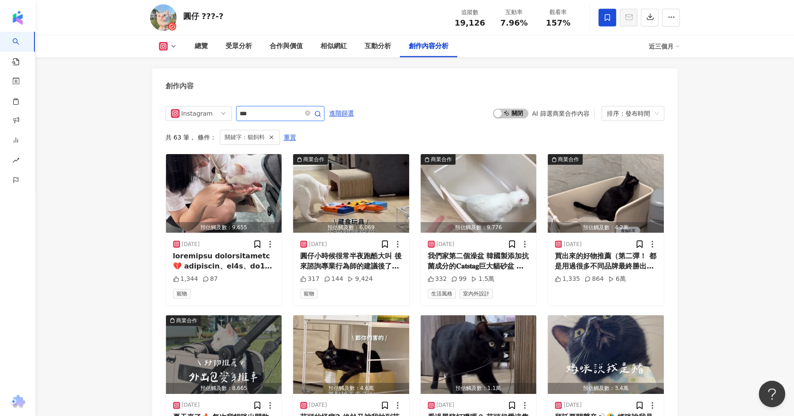
scroll to position [2599, 0]
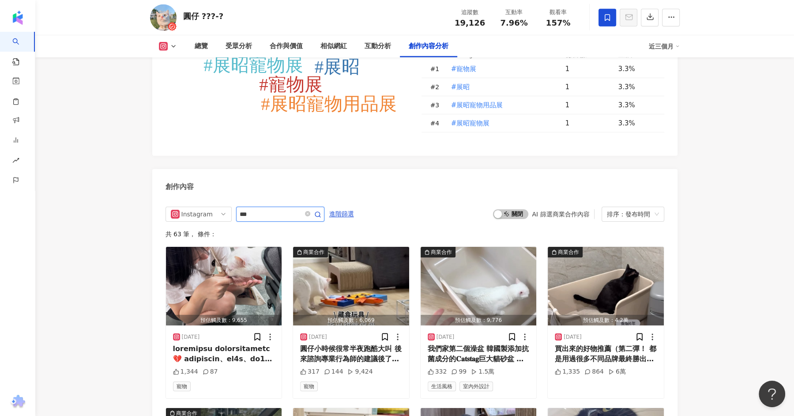
scroll to position [2700, 0]
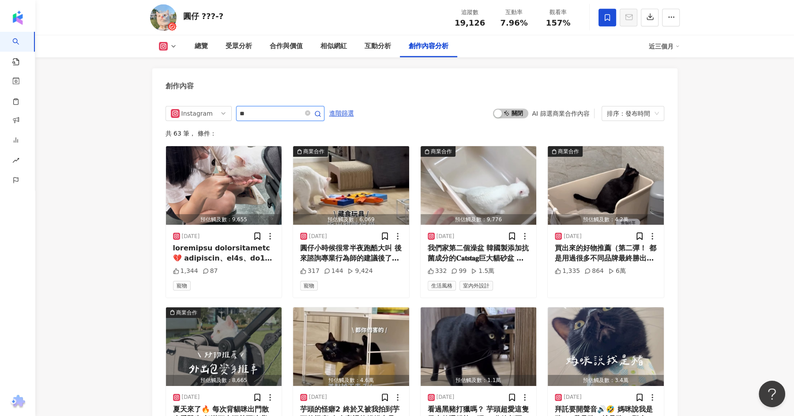
type input "*"
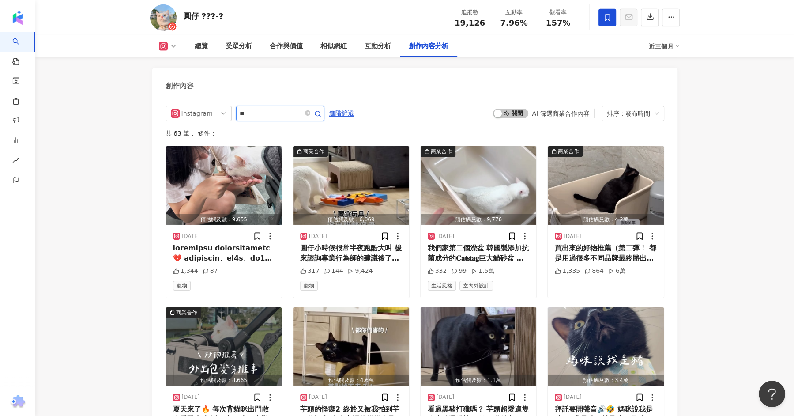
type input "*"
type input "**"
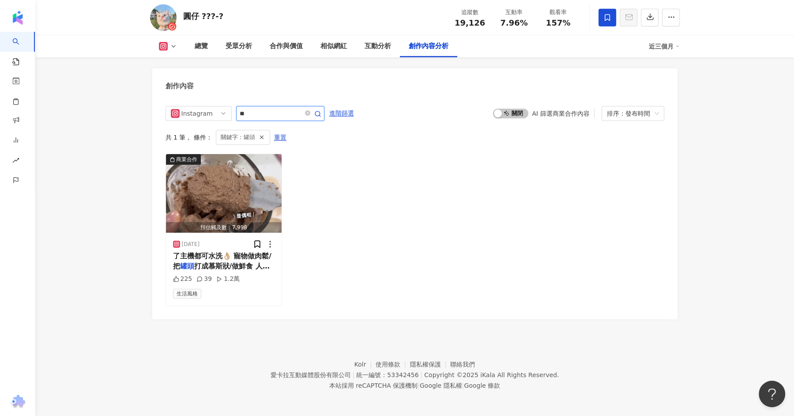
scroll to position [2689, 0]
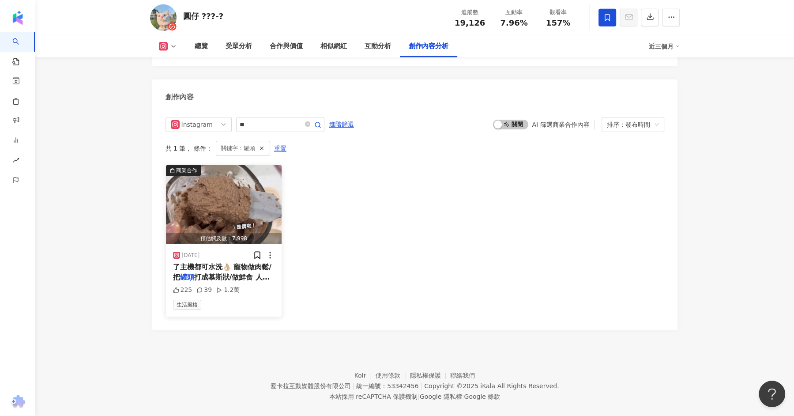
click at [230, 262] on div "了主機都可水洗👌🏼 寵物做肉鬆/把 罐頭 打成慕斯狀/做鮮食 人類蔥薑蒜/碎冰" at bounding box center [224, 272] width 102 height 20
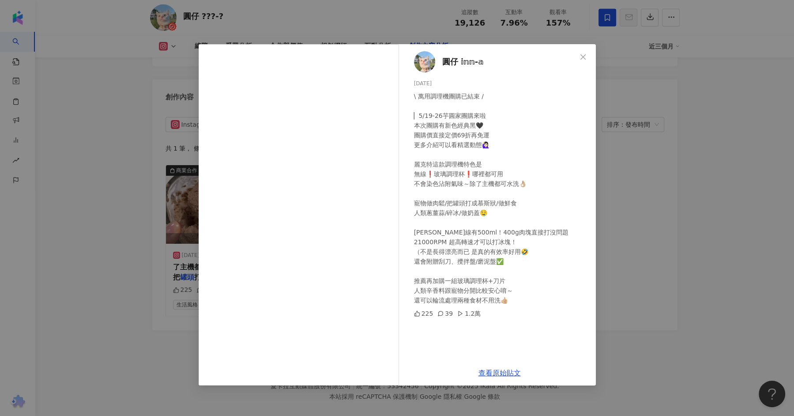
click at [119, 276] on div "圓仔 𝕚𝕟𝕟-𝕒 [DATE] \ 萬用調理機團購已結束 / ▏5/19-26芋圓家團購來啦 本次團購有新色經典黑🖤 團購價直接定價69折再免運 更多介紹可以…" at bounding box center [397, 208] width 794 height 416
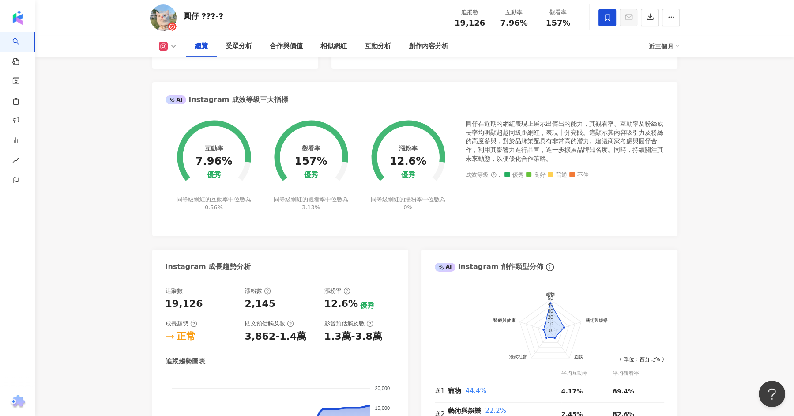
scroll to position [0, 0]
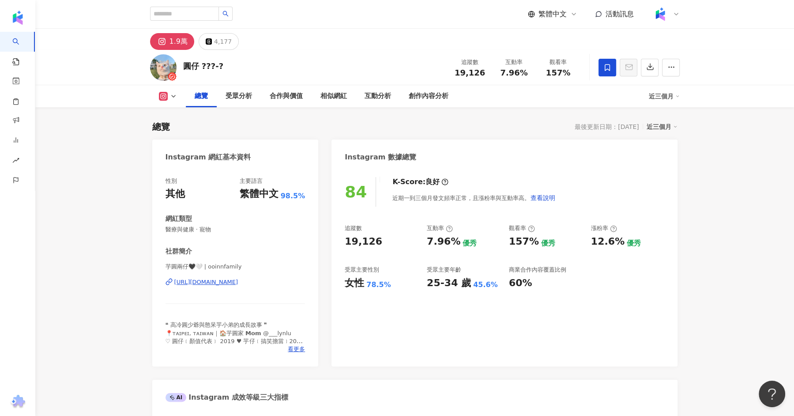
click at [219, 281] on div "[URL][DOMAIN_NAME]" at bounding box center [206, 282] width 64 height 8
